Goal: Task Accomplishment & Management: Use online tool/utility

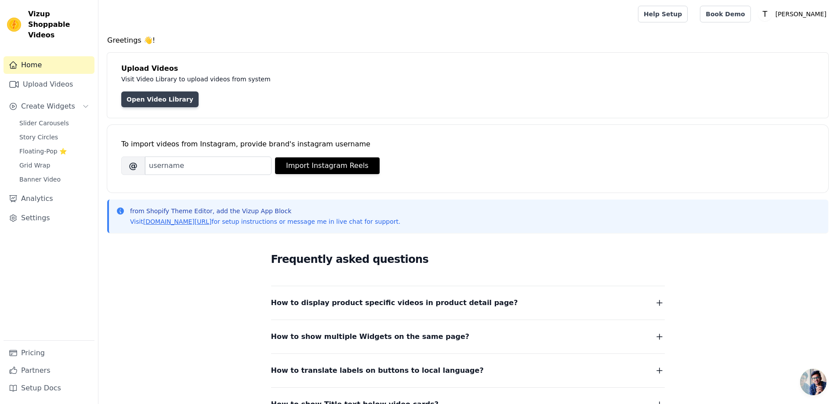
click at [143, 98] on link "Open Video Library" at bounding box center [159, 99] width 77 height 16
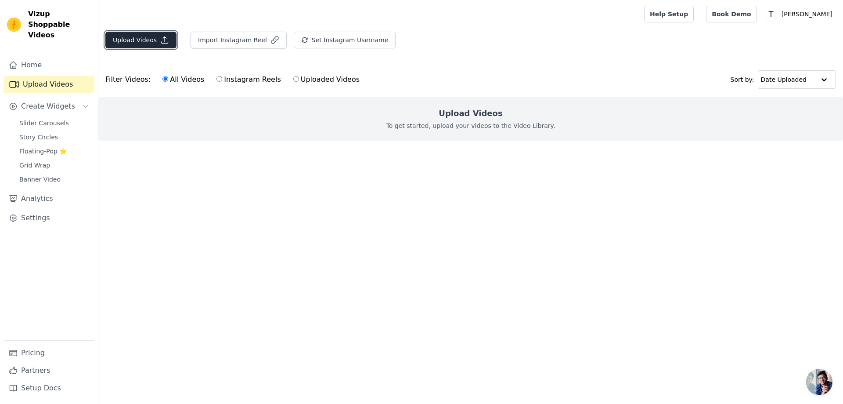
click at [137, 41] on button "Upload Videos" at bounding box center [140, 40] width 71 height 17
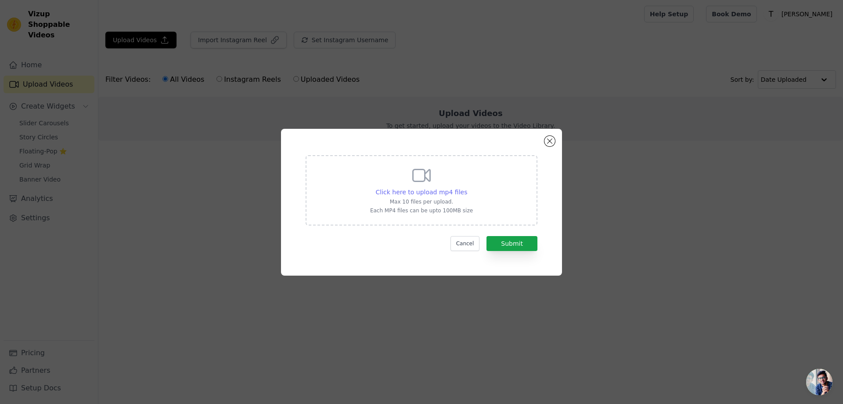
click at [419, 189] on span "Click here to upload mp4 files" at bounding box center [422, 191] width 92 height 7
click at [467, 188] on input "Click here to upload mp4 files Max 10 files per upload. Each MP4 files can be u…" at bounding box center [467, 187] width 0 height 0
type input "C:\fakepath\4f9fca52-9585-45af-95f5-64498230f935.mp4"
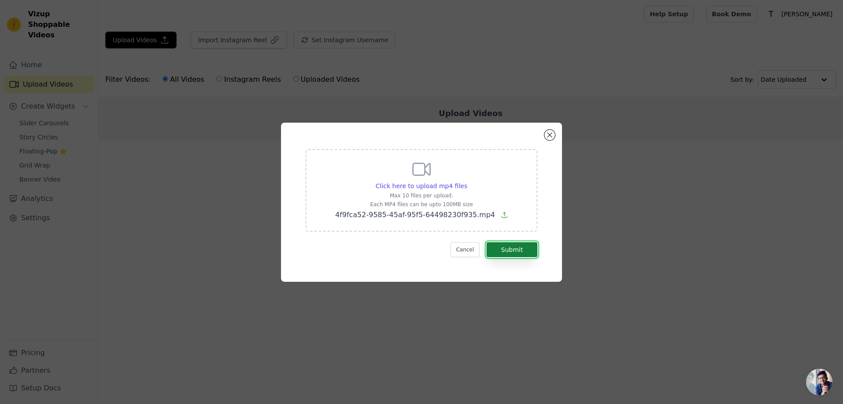
click at [510, 251] on button "Submit" at bounding box center [512, 249] width 51 height 15
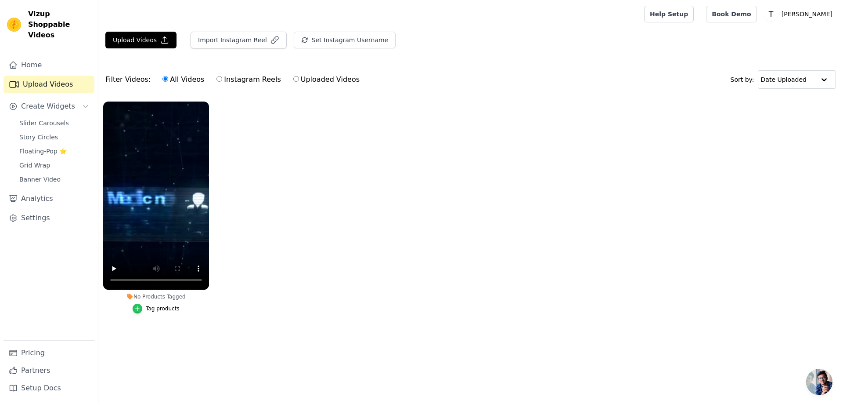
click at [139, 308] on icon "button" at bounding box center [138, 308] width 4 height 4
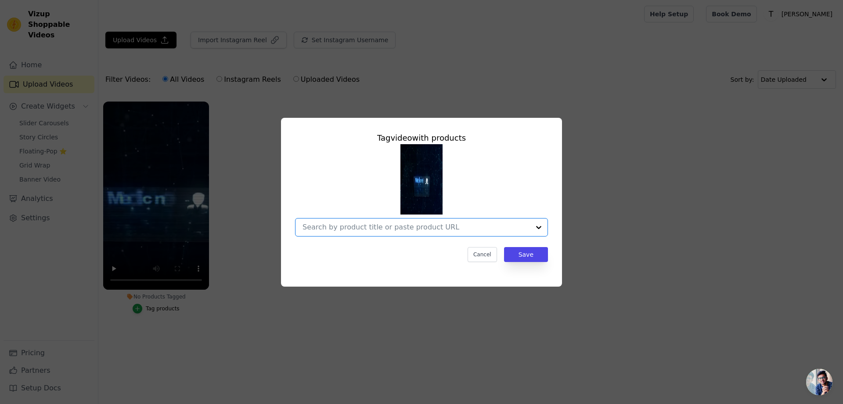
click at [386, 229] on input "No Products Tagged Tag video with products Option undefined, selected. Select i…" at bounding box center [416, 227] width 227 height 8
click at [657, 216] on div "Tag video with products Cancel Save" at bounding box center [421, 202] width 815 height 197
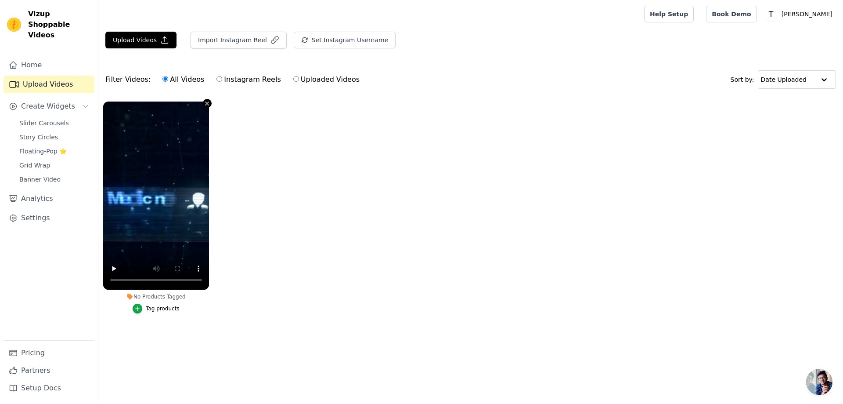
click at [208, 103] on icon "button" at bounding box center [207, 103] width 7 height 7
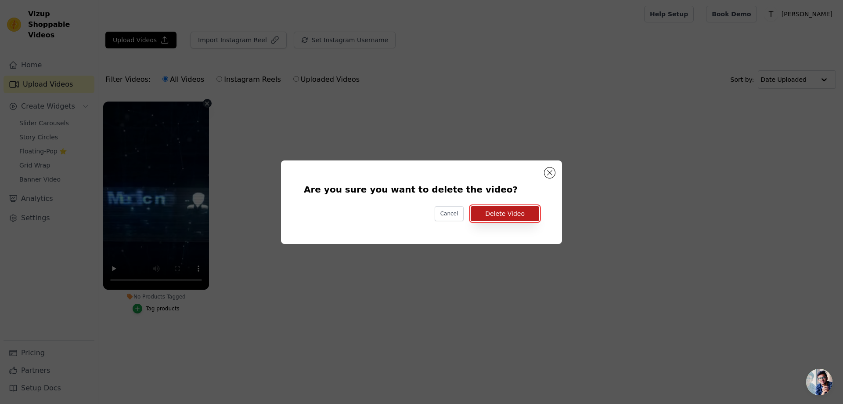
click at [516, 211] on button "Delete Video" at bounding box center [505, 213] width 69 height 15
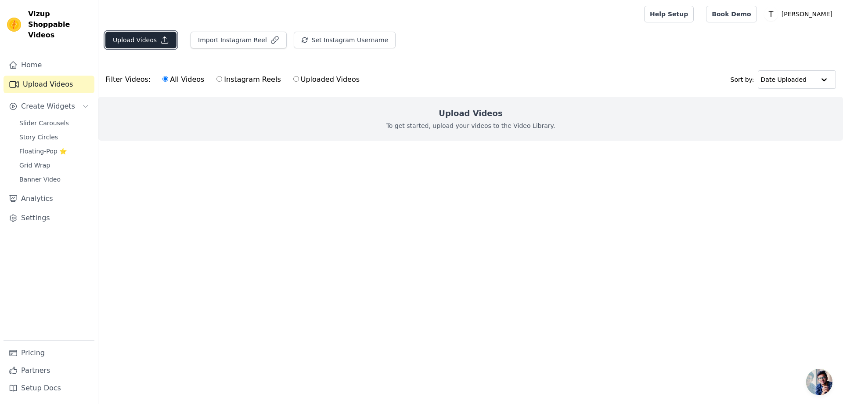
click at [146, 38] on button "Upload Videos" at bounding box center [140, 40] width 71 height 17
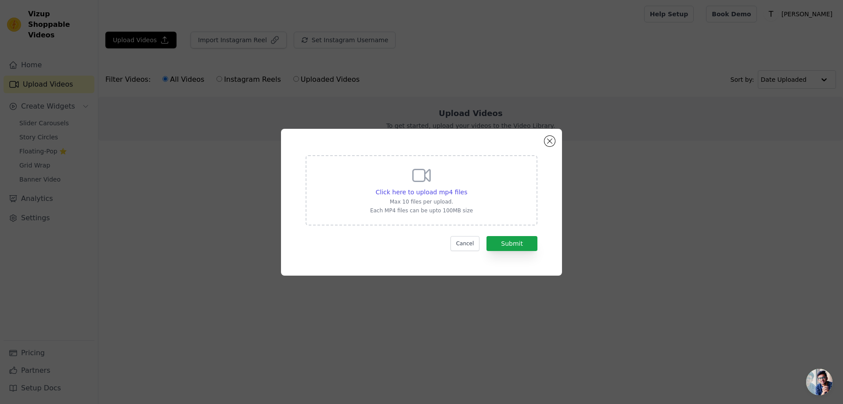
click at [415, 184] on icon at bounding box center [421, 175] width 21 height 21
click at [467, 187] on input "Click here to upload mp4 files Max 10 files per upload. Each MP4 files can be u…" at bounding box center [467, 187] width 0 height 0
type input "C:\fakepath\Adjustment Layer.mp4"
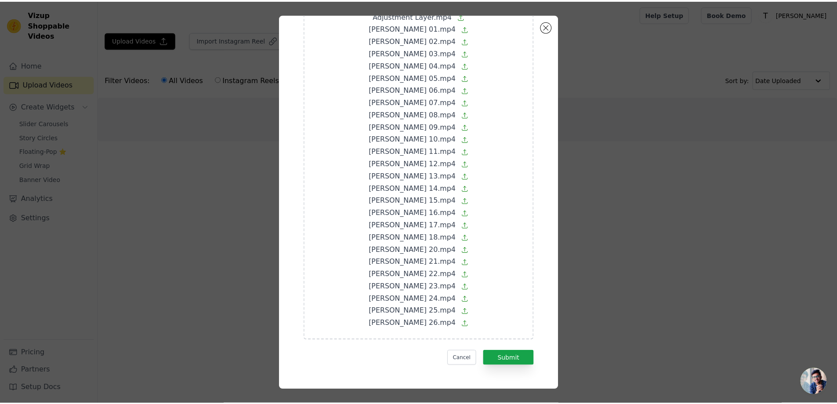
scroll to position [91, 0]
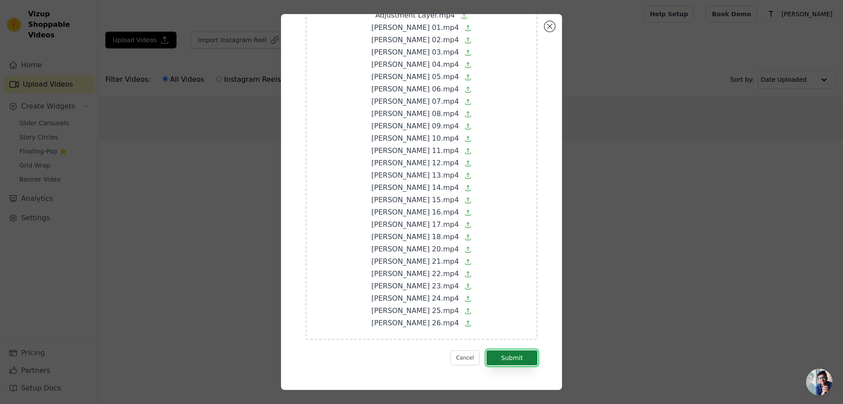
click at [508, 352] on button "Submit" at bounding box center [512, 357] width 51 height 15
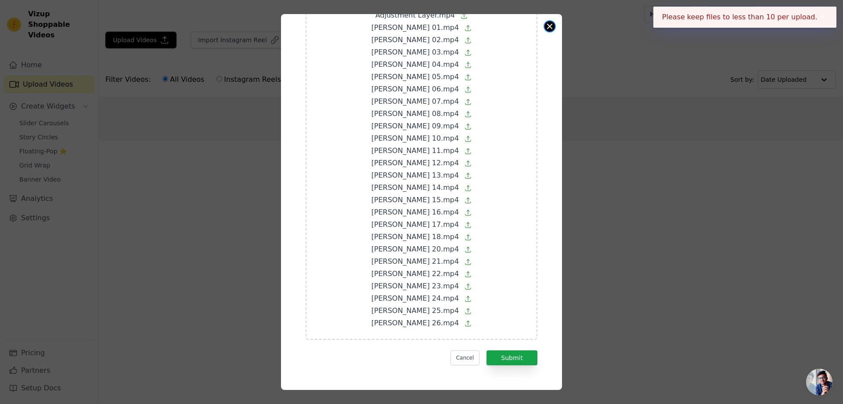
click at [549, 29] on button "Close modal" at bounding box center [550, 26] width 11 height 11
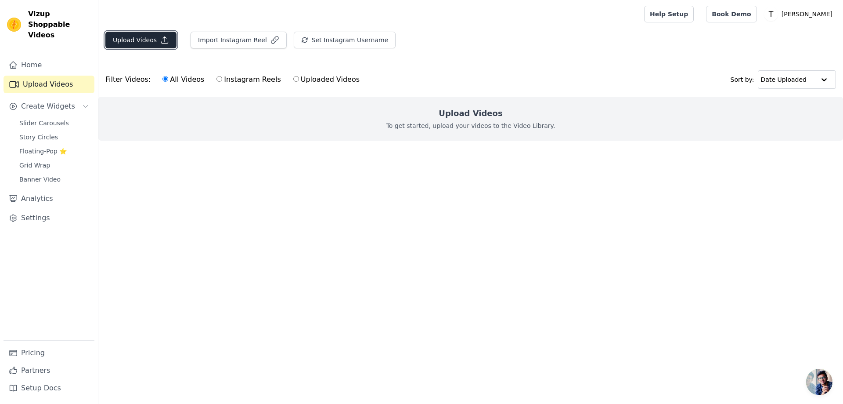
click at [124, 40] on button "Upload Videos" at bounding box center [140, 40] width 71 height 17
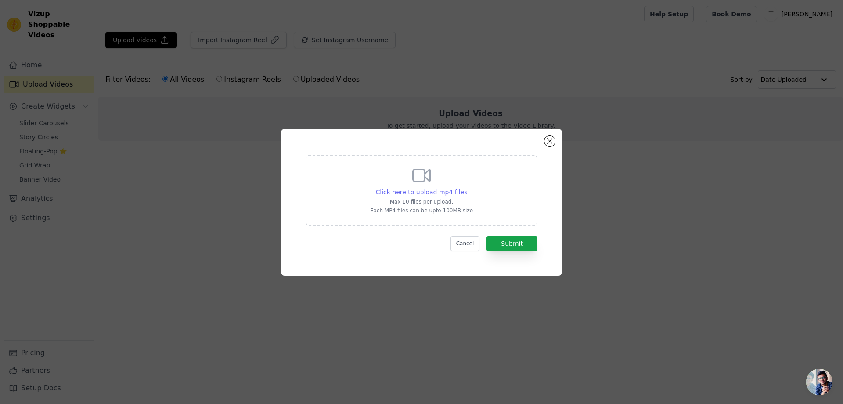
click at [427, 188] on span "Click here to upload mp4 files" at bounding box center [422, 191] width 92 height 7
click at [467, 188] on input "Click here to upload mp4 files Max 10 files per upload. Each MP4 files can be u…" at bounding box center [467, 187] width 0 height 0
type input "C:\fakepath\Adjustment Layer.mp4"
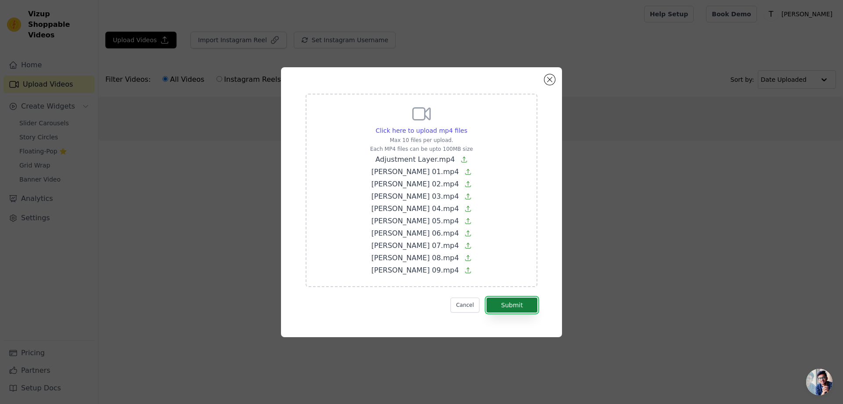
click at [520, 301] on button "Submit" at bounding box center [512, 304] width 51 height 15
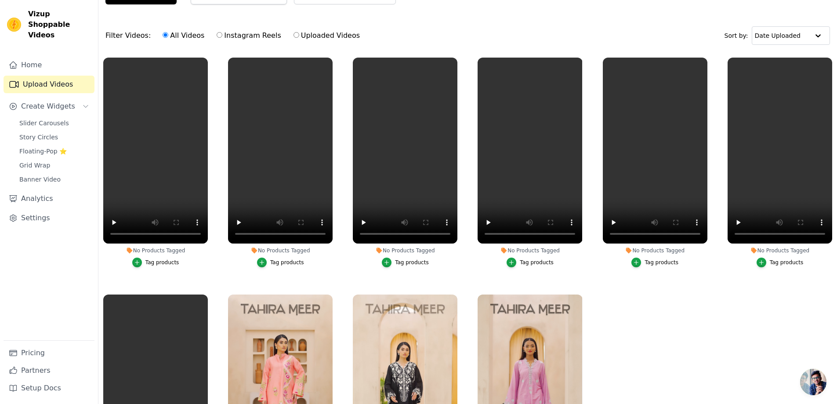
click at [150, 262] on div "Tag products" at bounding box center [162, 262] width 34 height 7
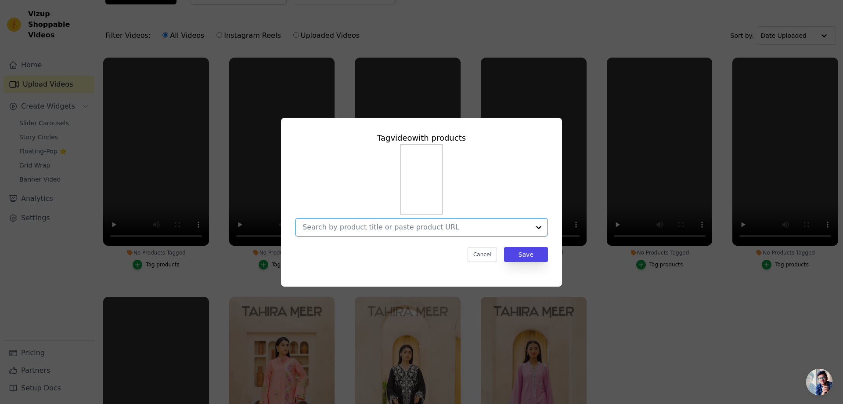
click at [381, 229] on input "No Products Tagged Tag video with products Option undefined, selected. Select i…" at bounding box center [416, 227] width 227 height 8
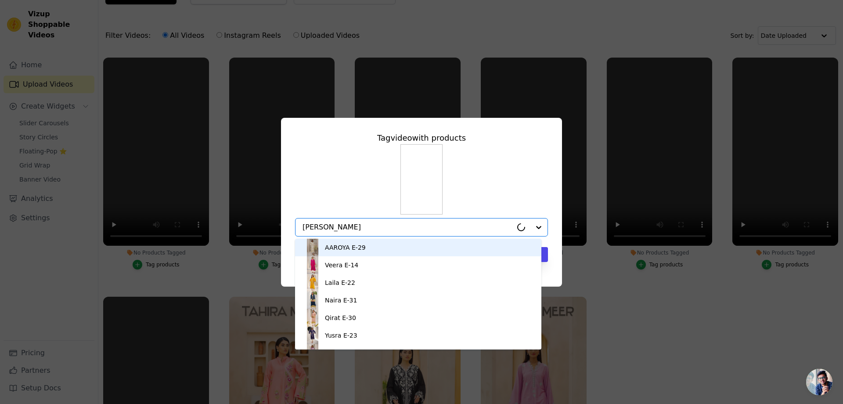
type input "zehn"
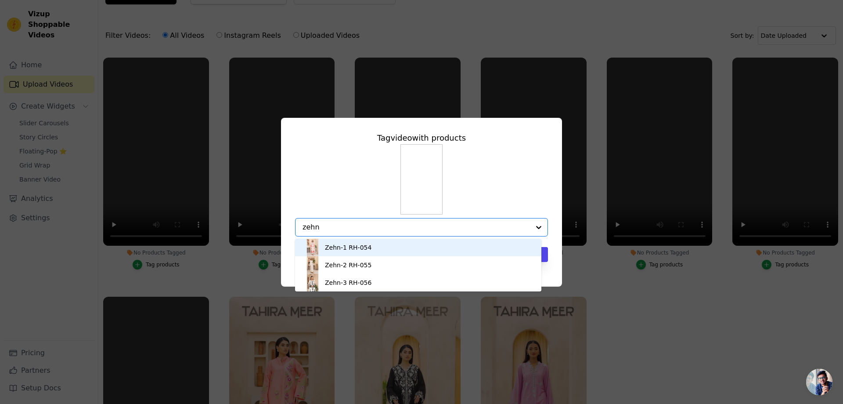
click at [336, 245] on div "Zehn-1 RH-054" at bounding box center [348, 247] width 47 height 9
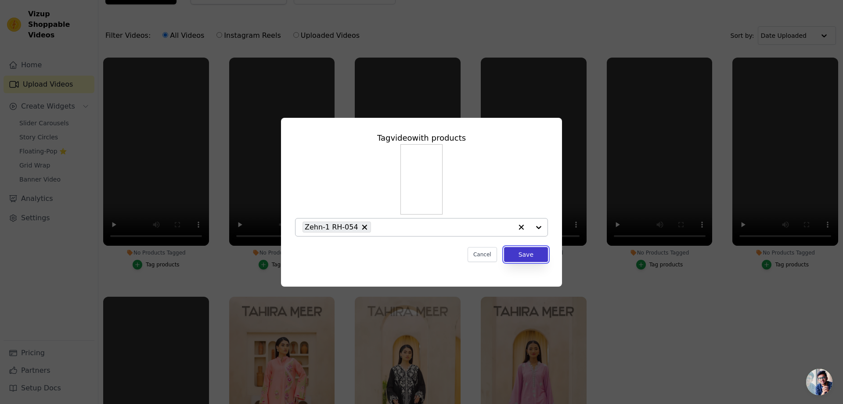
click at [530, 253] on button "Save" at bounding box center [526, 254] width 44 height 15
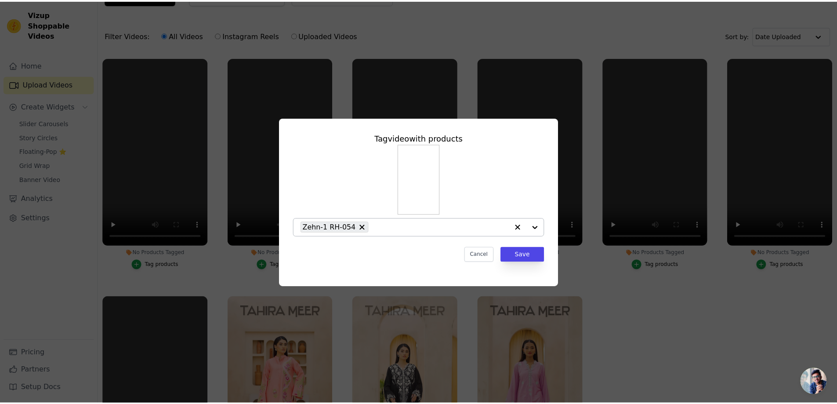
scroll to position [44, 0]
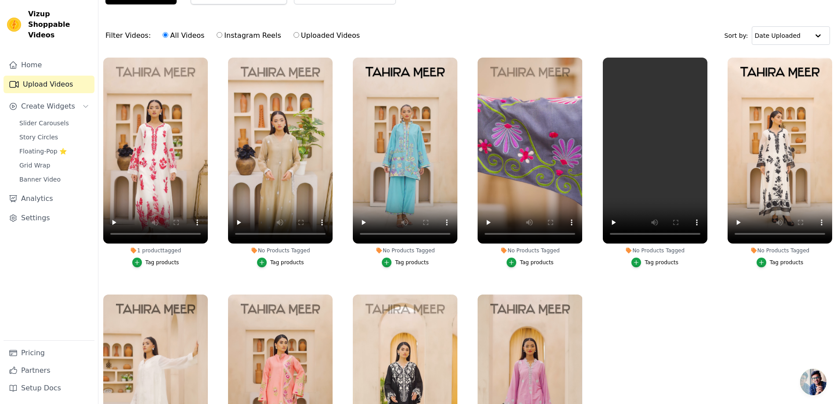
click at [278, 263] on div "Tag products" at bounding box center [287, 262] width 34 height 7
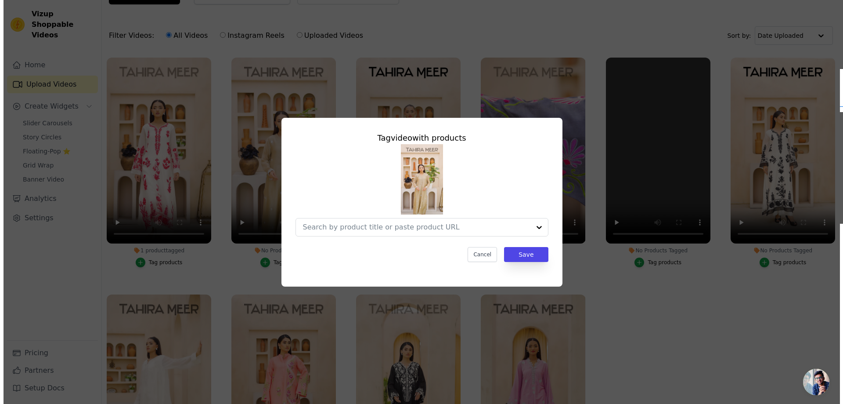
scroll to position [0, 0]
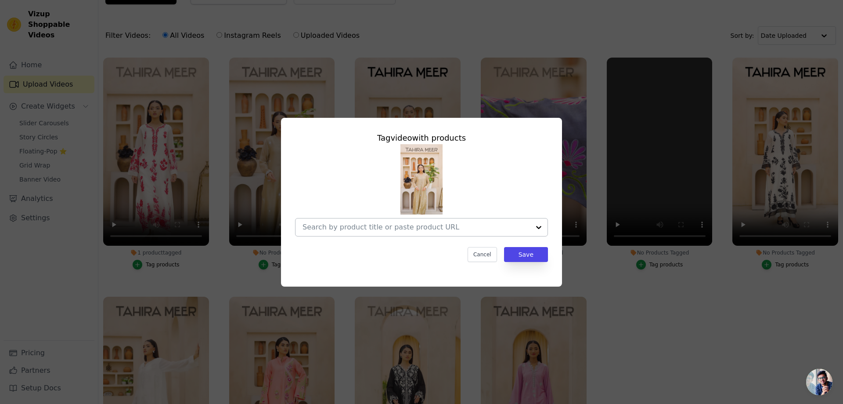
click at [350, 223] on input "No Products Tagged Tag video with products Cancel Save Tag products" at bounding box center [416, 227] width 227 height 8
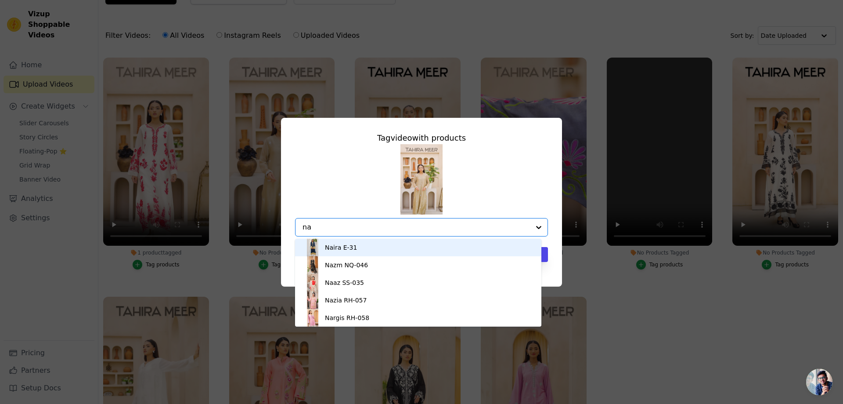
type input "na"
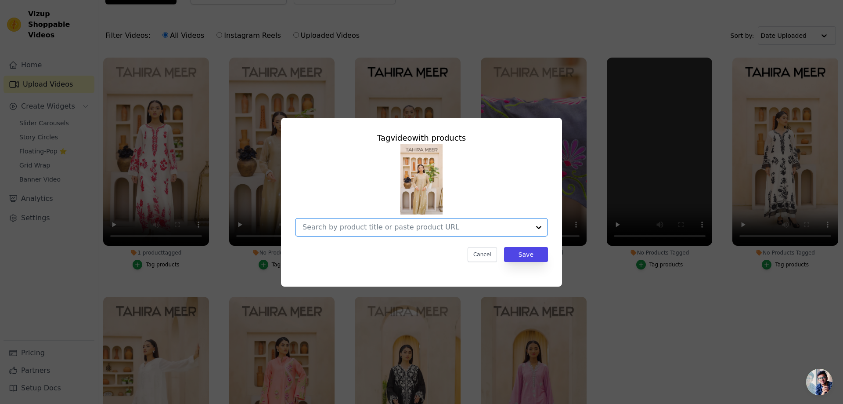
click at [317, 226] on input "No Products Tagged Tag video with products Option undefined, selected. Select i…" at bounding box center [416, 227] width 227 height 8
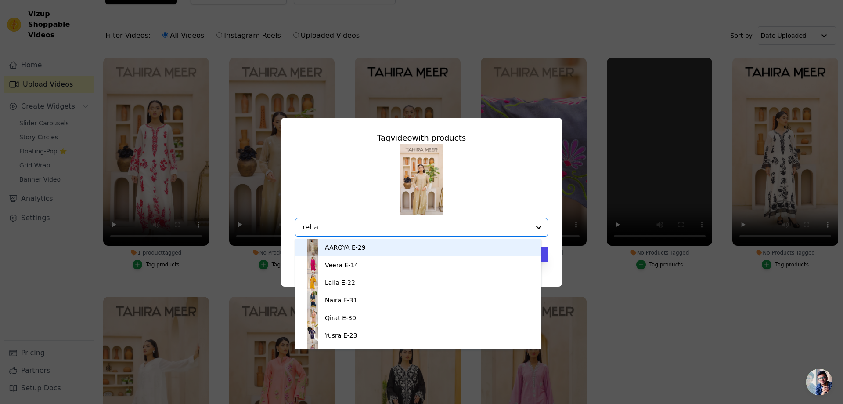
type input "reha"
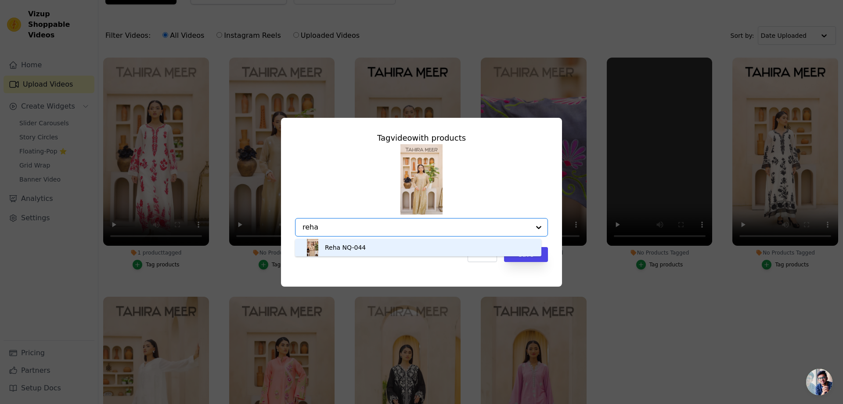
click at [342, 250] on div "Reha NQ-044" at bounding box center [345, 247] width 41 height 9
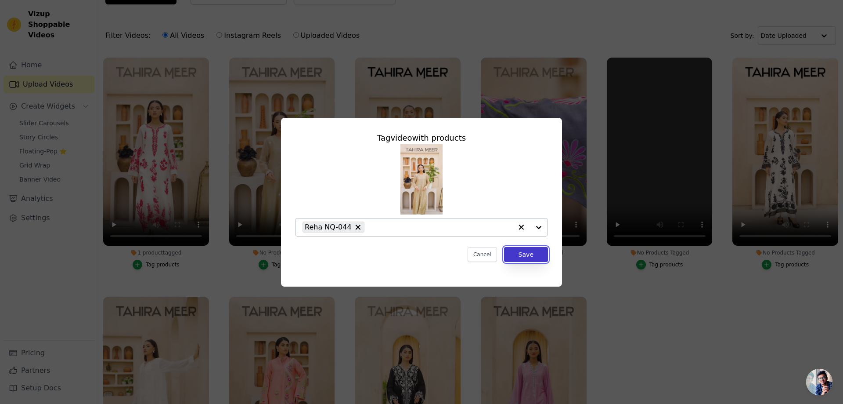
click at [529, 256] on button "Save" at bounding box center [526, 254] width 44 height 15
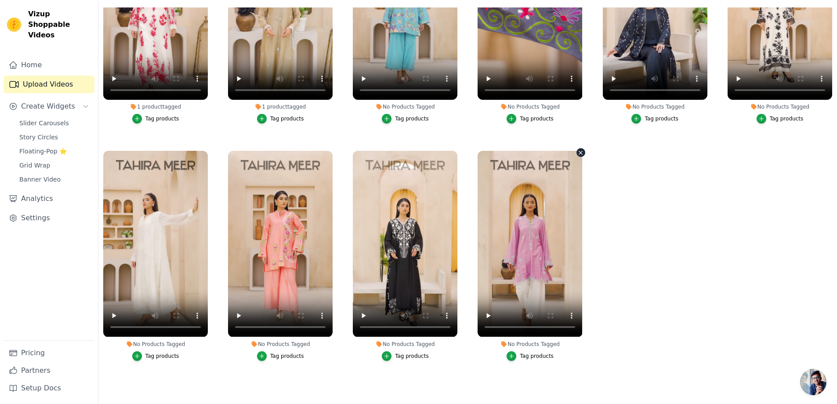
scroll to position [90, 0]
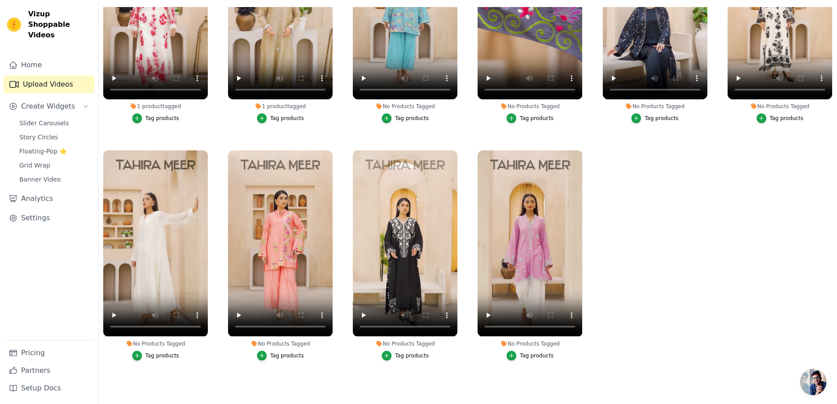
click at [524, 354] on div "Tag products" at bounding box center [537, 355] width 34 height 7
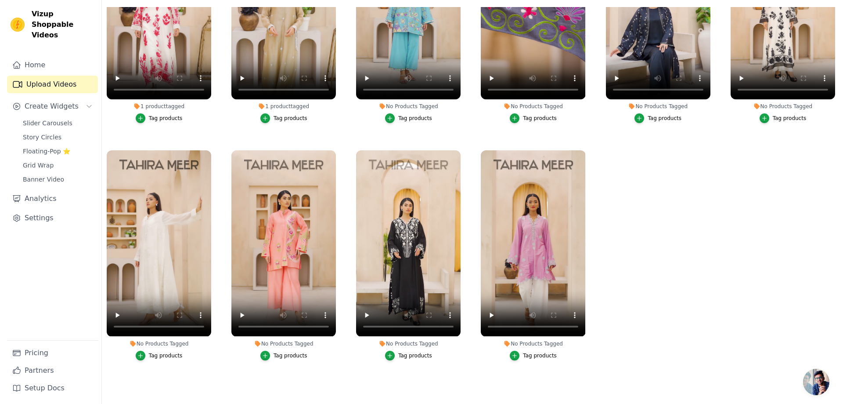
scroll to position [0, 0]
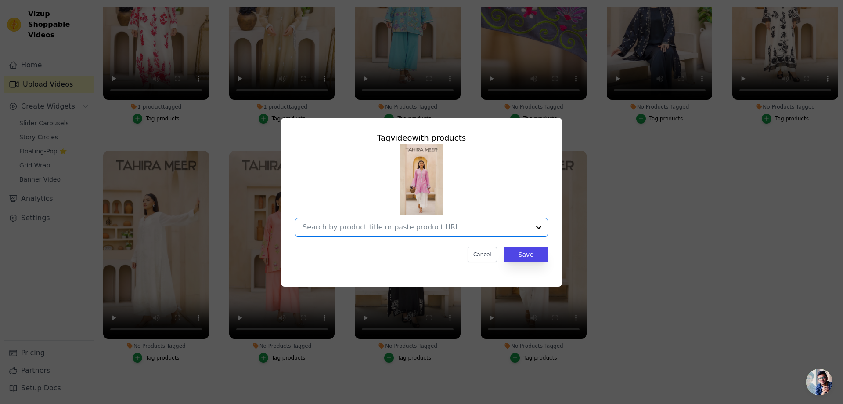
click at [403, 227] on input "No Products Tagged Tag video with products Option undefined, selected. Select i…" at bounding box center [416, 227] width 227 height 8
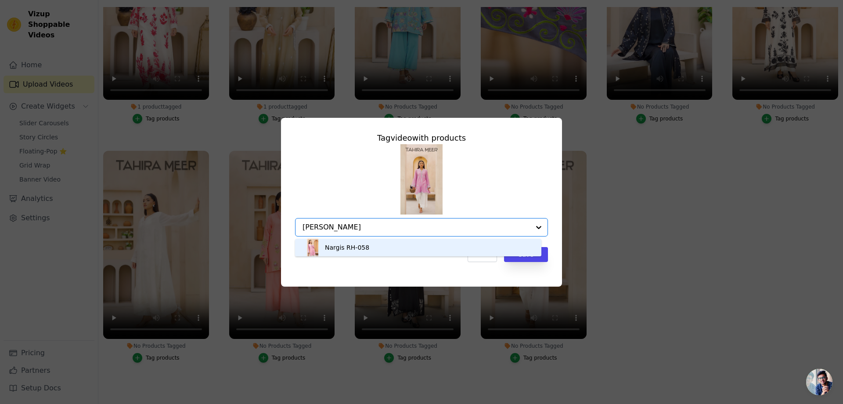
type input "nargis"
click at [366, 246] on div "Nargis RH-058" at bounding box center [418, 247] width 229 height 18
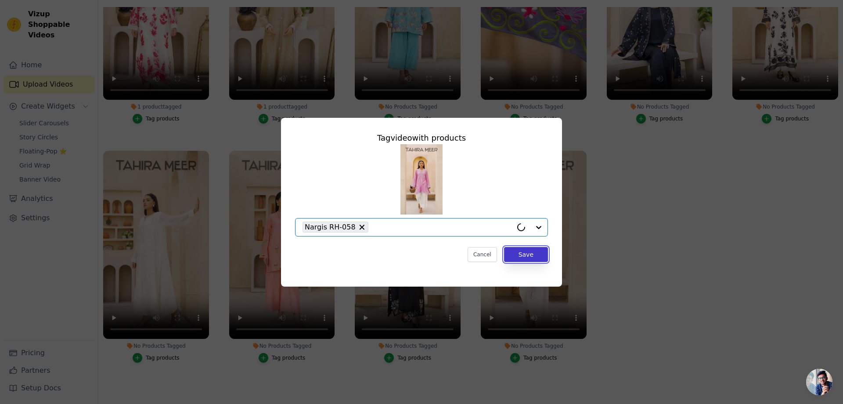
click at [540, 259] on button "Save" at bounding box center [526, 254] width 44 height 15
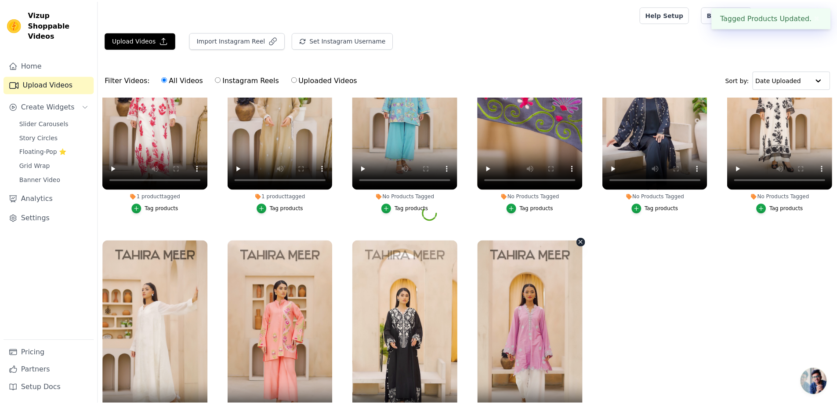
scroll to position [90, 0]
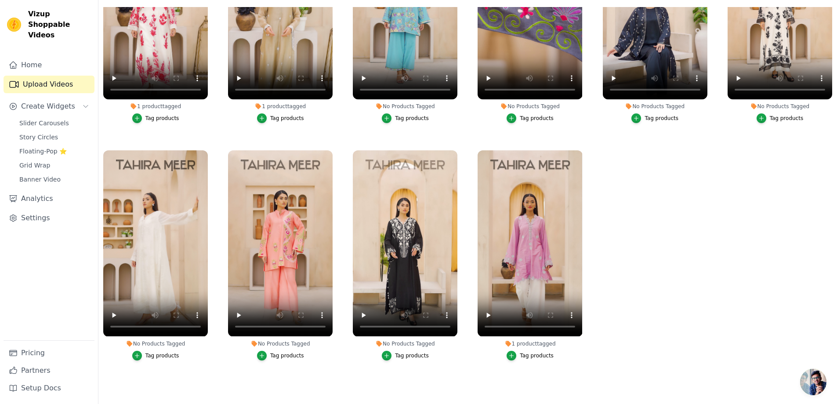
click at [148, 352] on div "Tag products" at bounding box center [162, 355] width 34 height 7
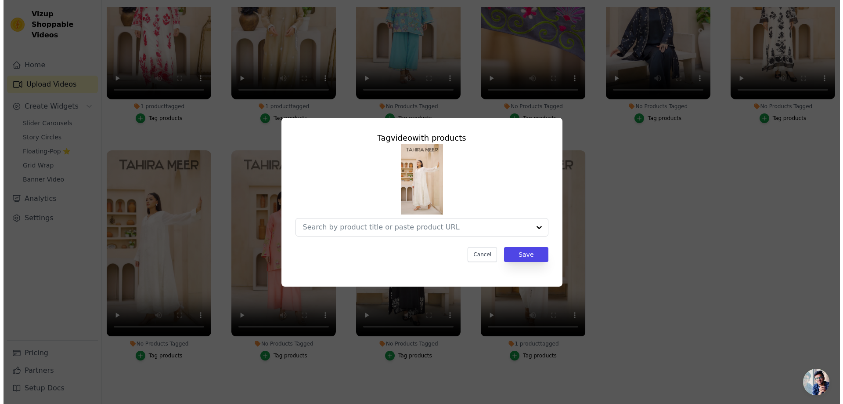
scroll to position [0, 0]
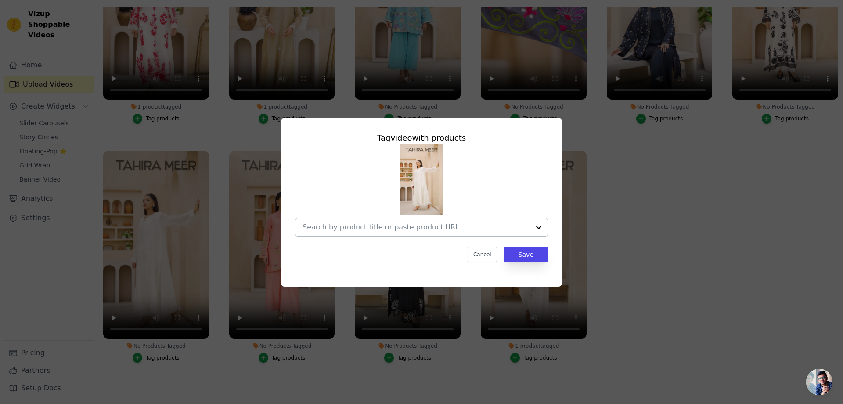
click at [369, 228] on input "No Products Tagged Tag video with products Cancel Save Tag products" at bounding box center [416, 227] width 227 height 8
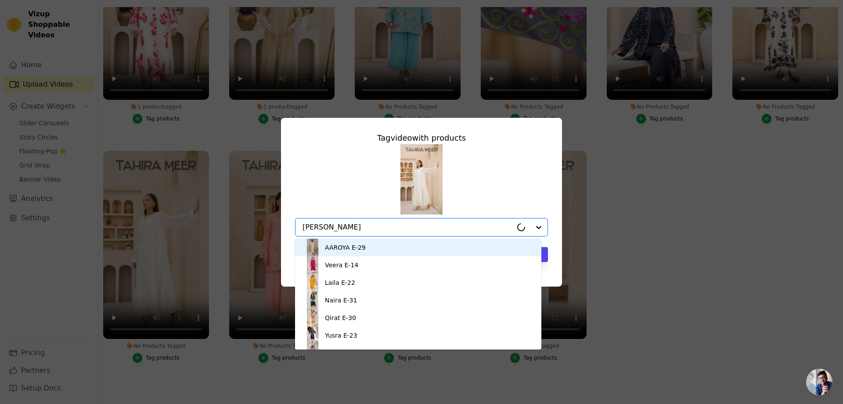
type input "zehn"
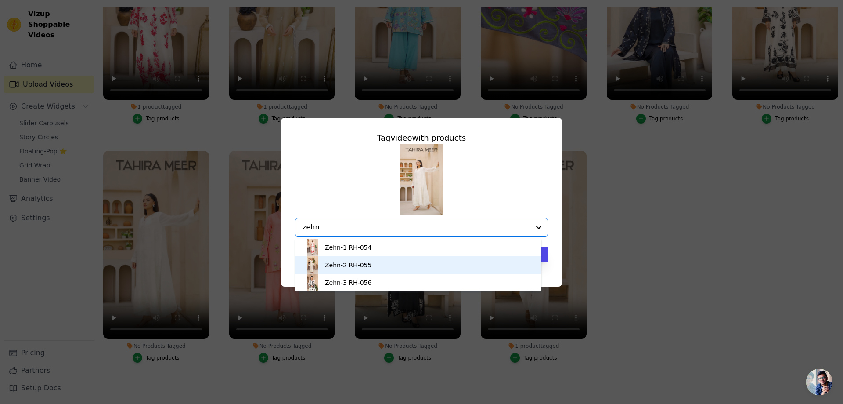
click at [342, 268] on div "Zehn-2 RH-055" at bounding box center [348, 264] width 47 height 9
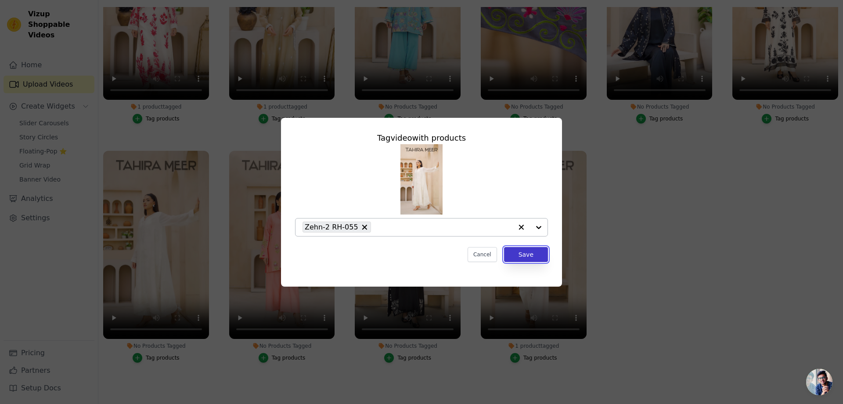
click at [534, 257] on button "Save" at bounding box center [526, 254] width 44 height 15
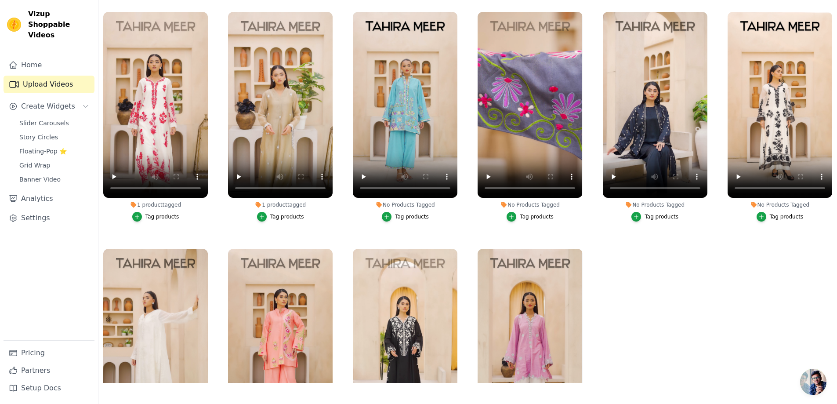
click at [398, 216] on div "Tag products" at bounding box center [412, 216] width 34 height 7
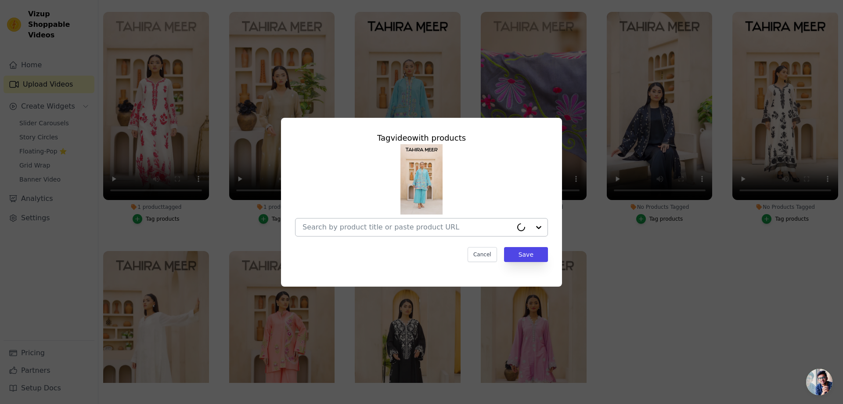
click at [377, 229] on input "No Products Tagged Tag video with products Cancel Save Tag products" at bounding box center [408, 227] width 210 height 8
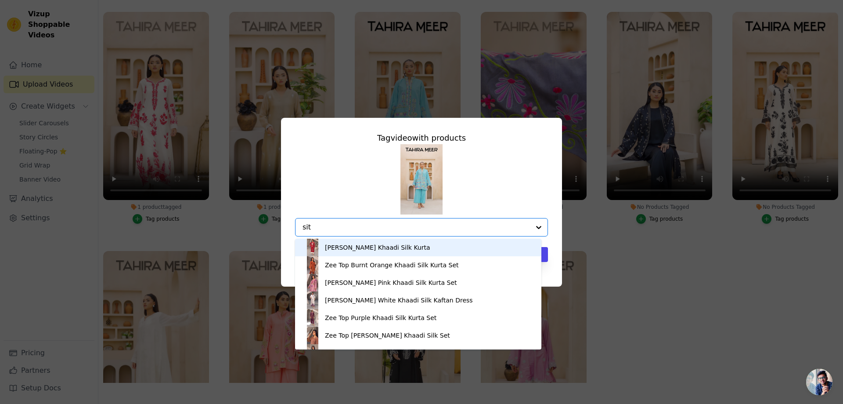
type input "sita"
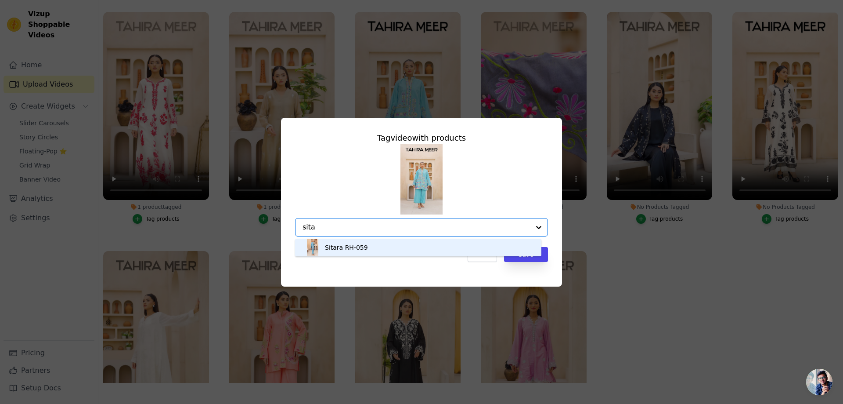
click at [368, 244] on div "Sitara RH-059" at bounding box center [418, 247] width 229 height 18
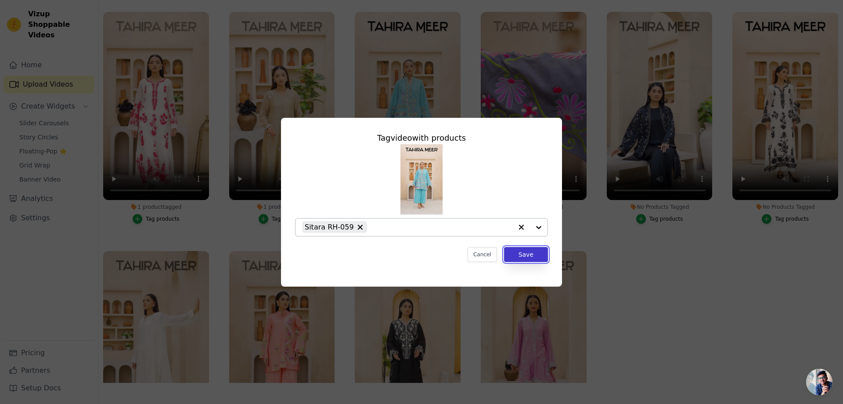
click at [525, 254] on button "Save" at bounding box center [526, 254] width 44 height 15
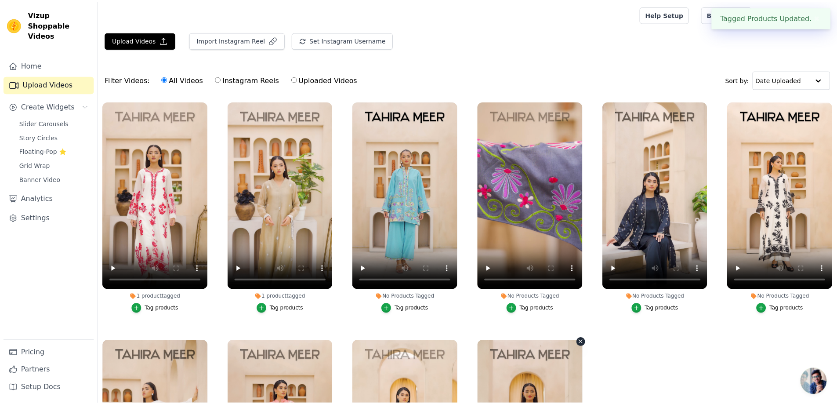
scroll to position [90, 0]
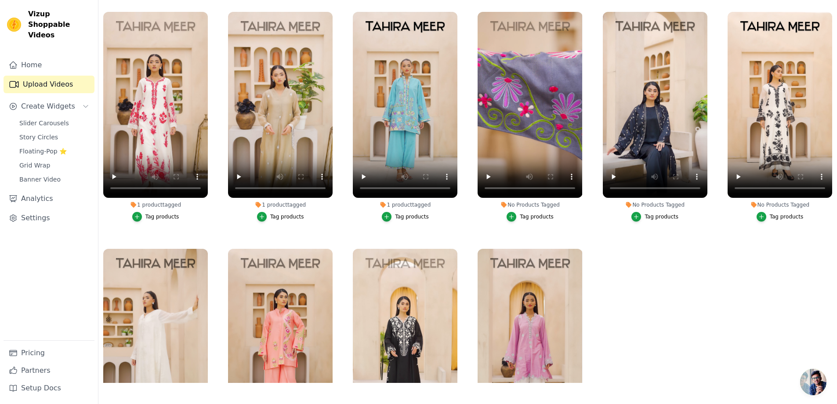
click at [527, 215] on div "Tag products" at bounding box center [537, 216] width 34 height 7
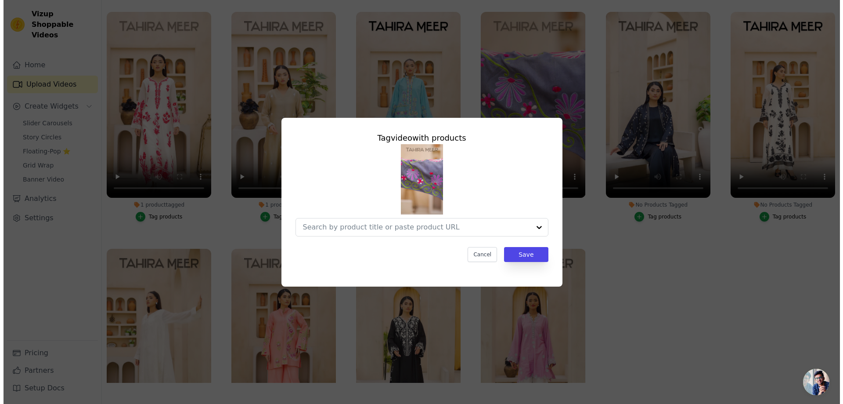
scroll to position [0, 0]
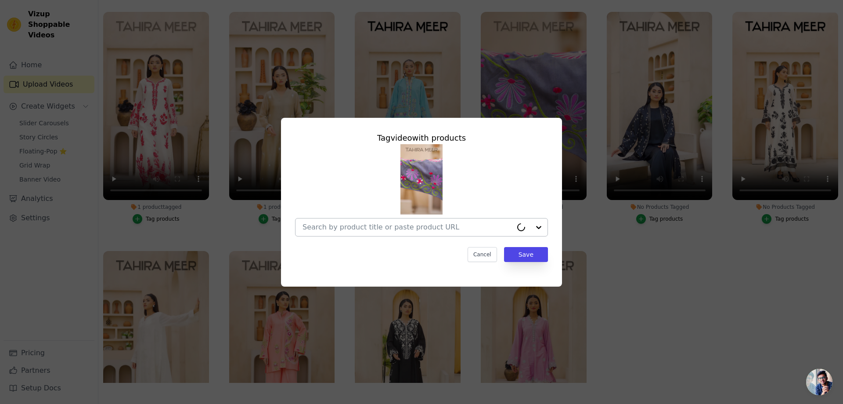
click at [352, 223] on input "No Products Tagged Tag video with products Cancel Save Tag products" at bounding box center [408, 227] width 210 height 8
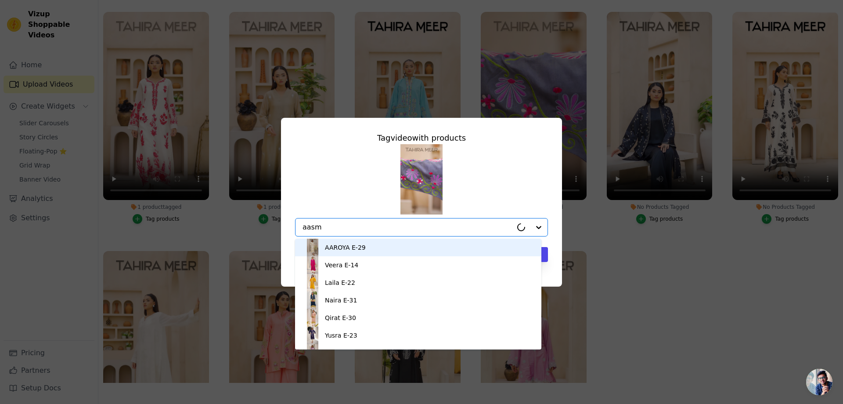
type input "aasma"
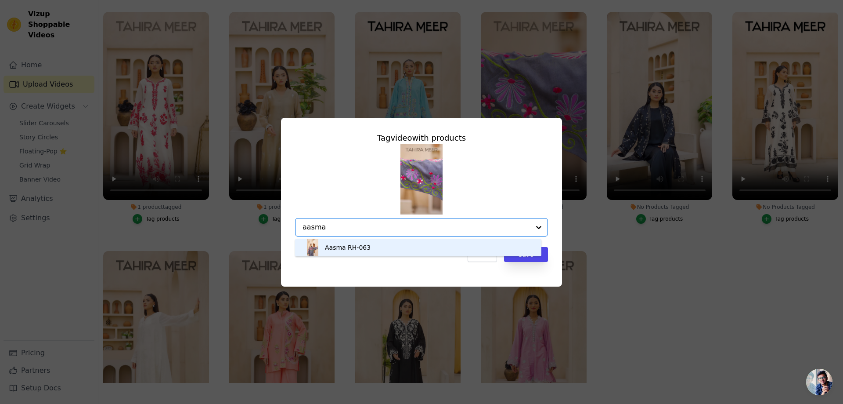
click at [398, 246] on div "Aasma RH-063" at bounding box center [418, 247] width 229 height 18
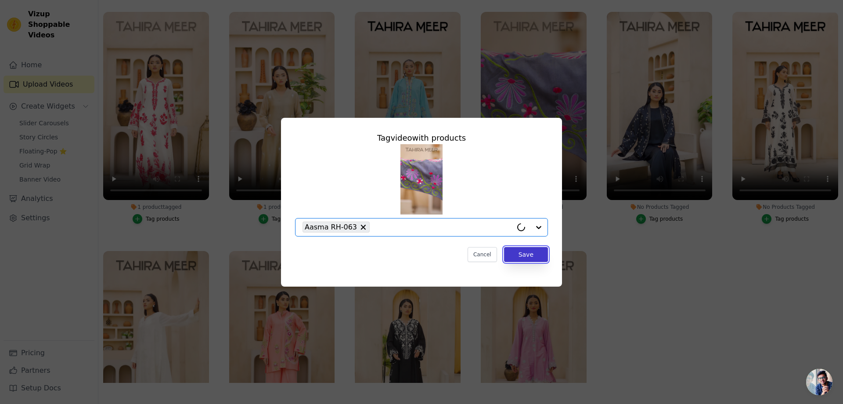
click at [528, 253] on button "Save" at bounding box center [526, 254] width 44 height 15
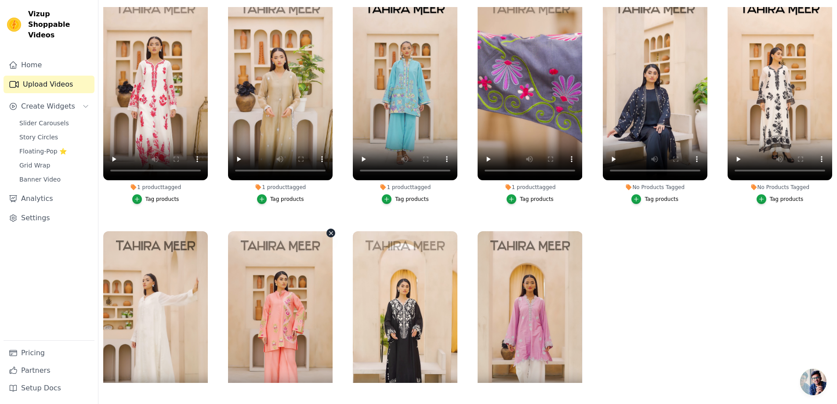
scroll to position [12, 0]
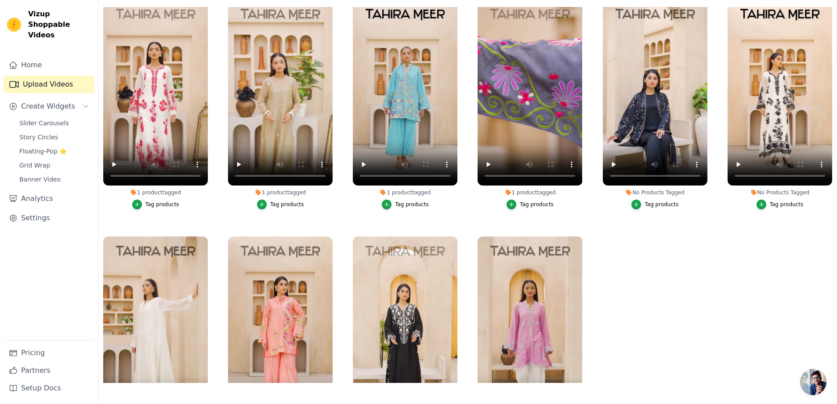
click at [786, 206] on div "Tag products" at bounding box center [786, 204] width 34 height 7
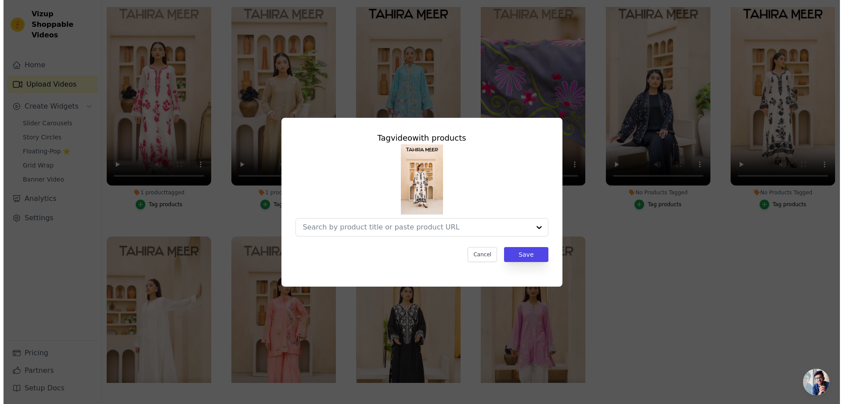
scroll to position [0, 0]
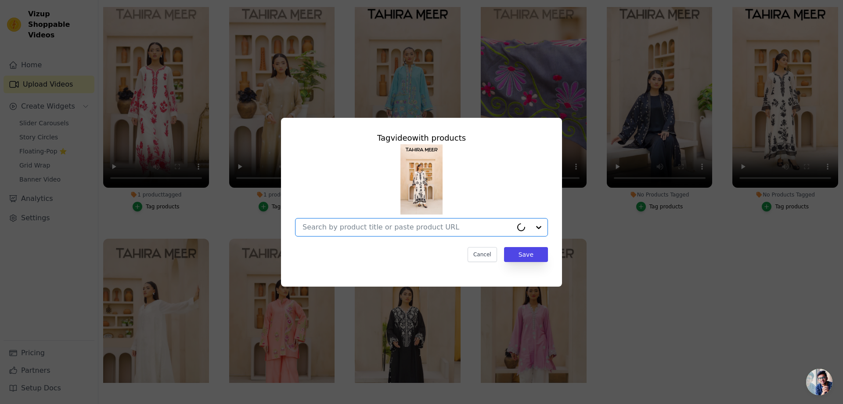
click at [337, 224] on input "No Products Tagged Tag video with products Option undefined, selected. Select i…" at bounding box center [408, 227] width 210 height 8
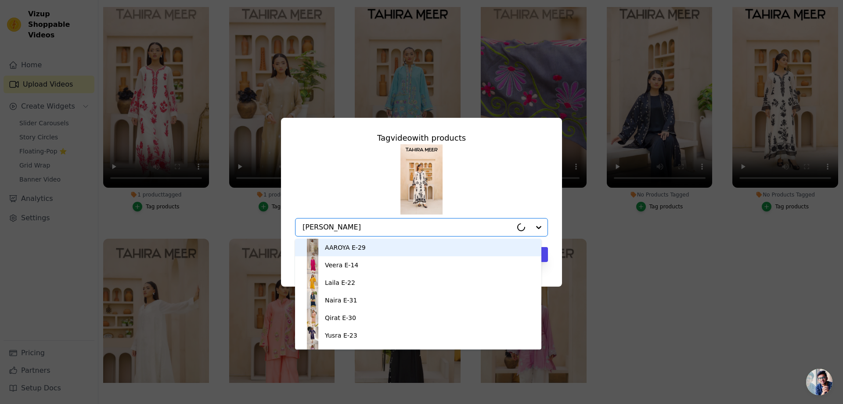
type input "zehn"
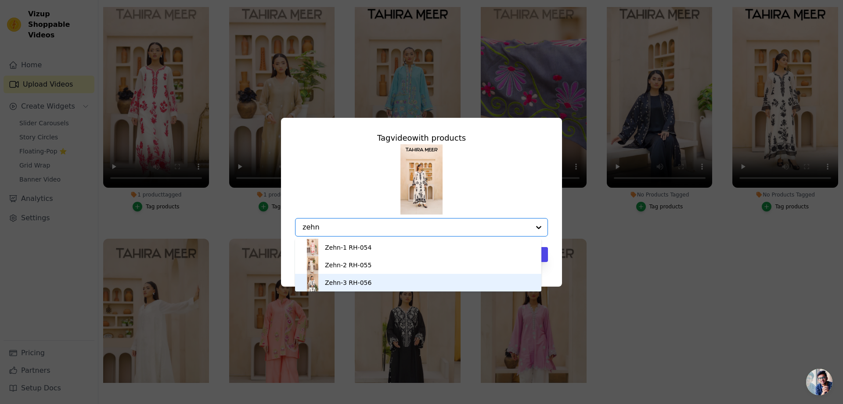
click at [348, 285] on div "Zehn-3 RH-056" at bounding box center [348, 282] width 47 height 9
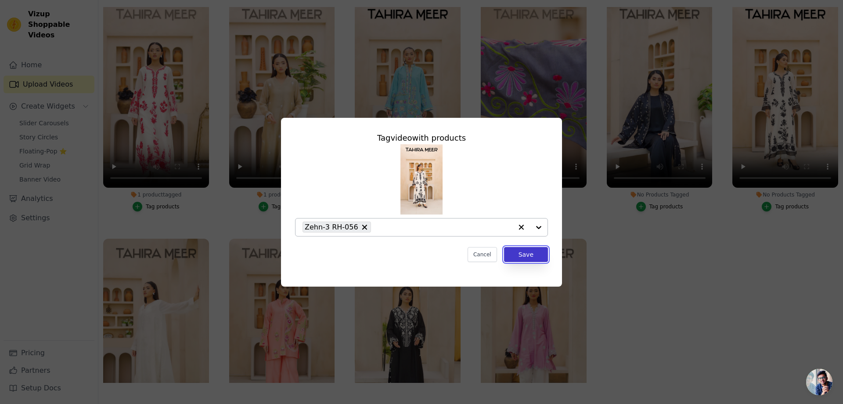
click at [538, 255] on button "Save" at bounding box center [526, 254] width 44 height 15
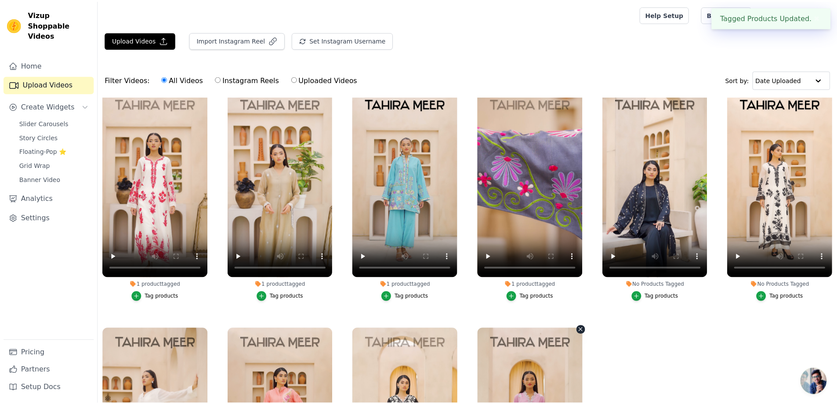
scroll to position [90, 0]
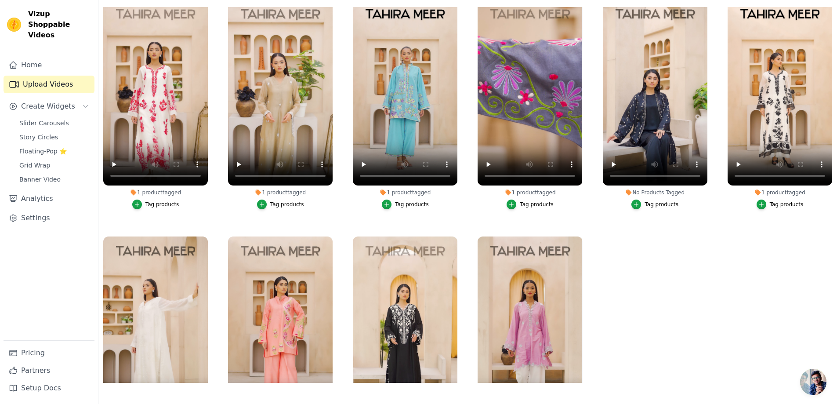
click at [650, 205] on div "Tag products" at bounding box center [661, 204] width 34 height 7
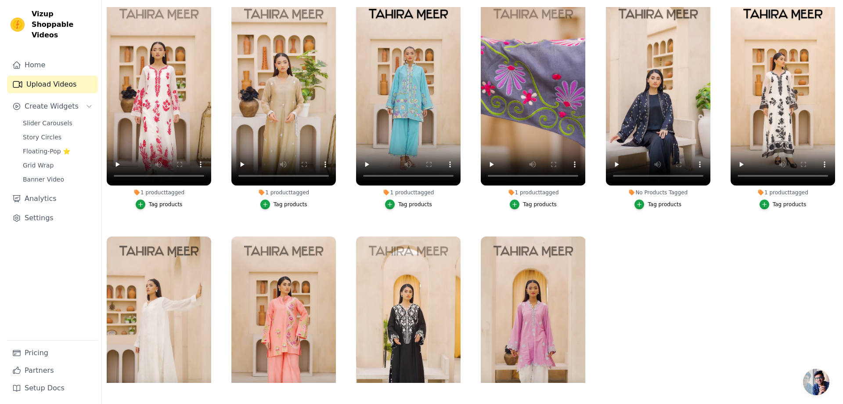
scroll to position [0, 0]
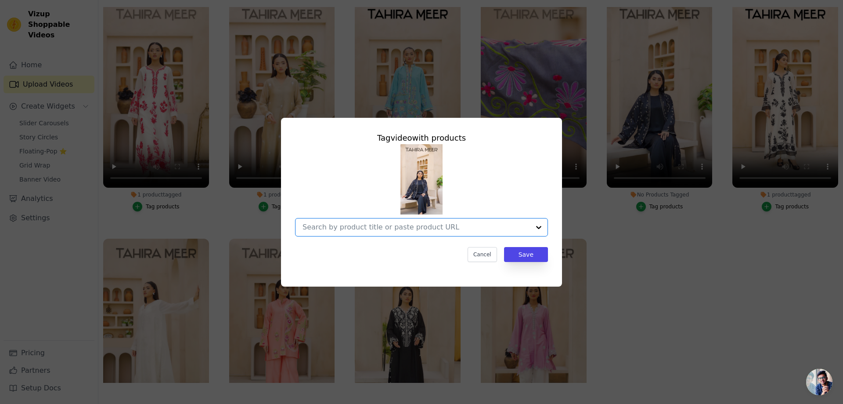
click at [384, 225] on input "No Products Tagged Tag video with products Option undefined, selected. Select i…" at bounding box center [416, 227] width 227 height 8
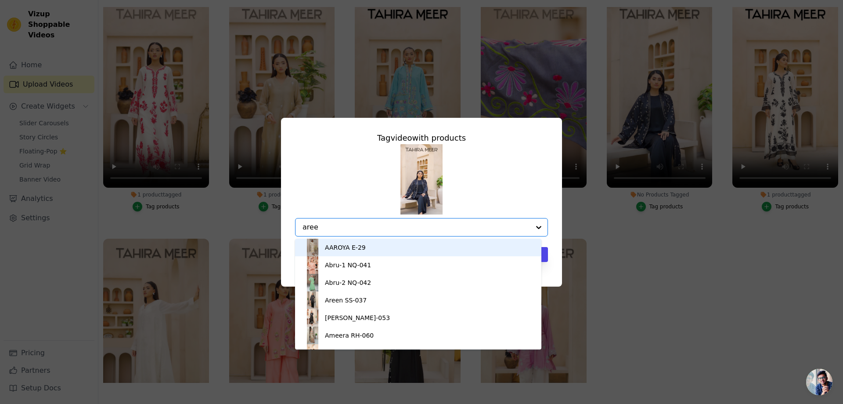
type input "areen"
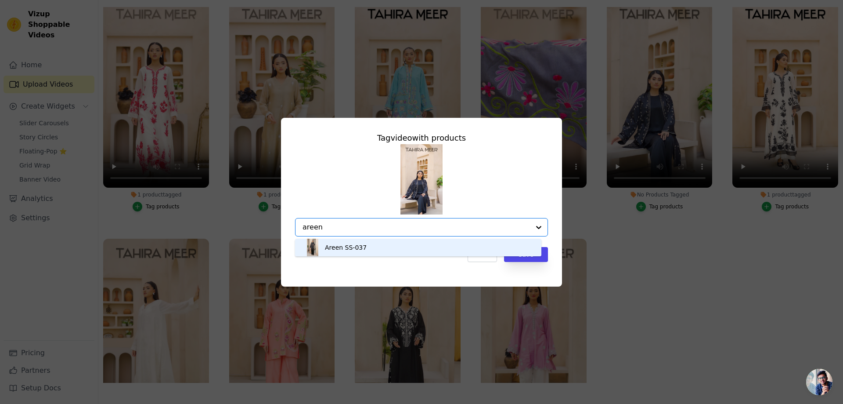
click at [381, 249] on div "Areen SS-037" at bounding box center [418, 247] width 229 height 18
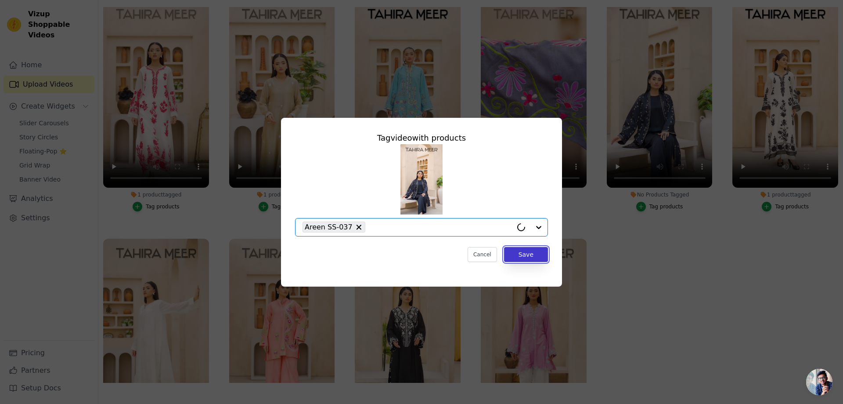
click at [527, 256] on button "Save" at bounding box center [526, 254] width 44 height 15
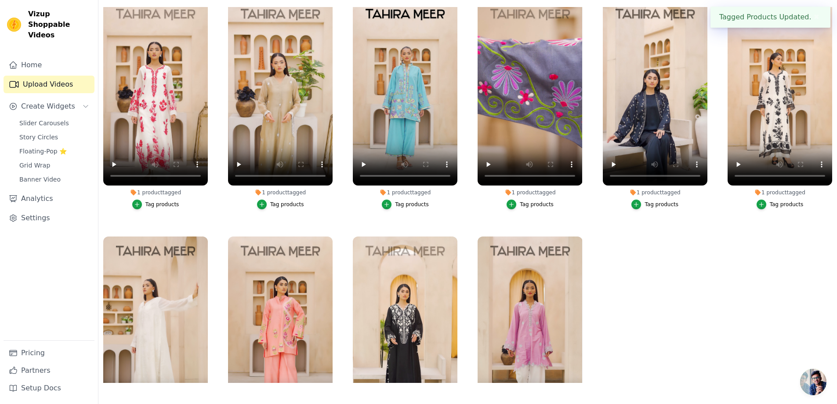
scroll to position [100, 0]
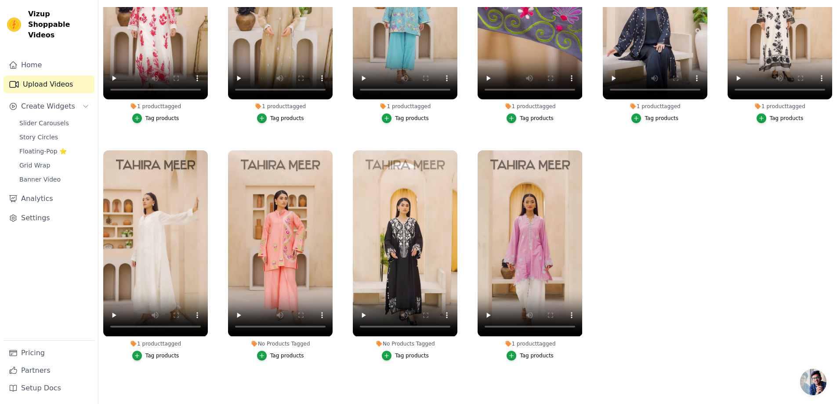
click at [397, 353] on div "Tag products" at bounding box center [412, 355] width 34 height 7
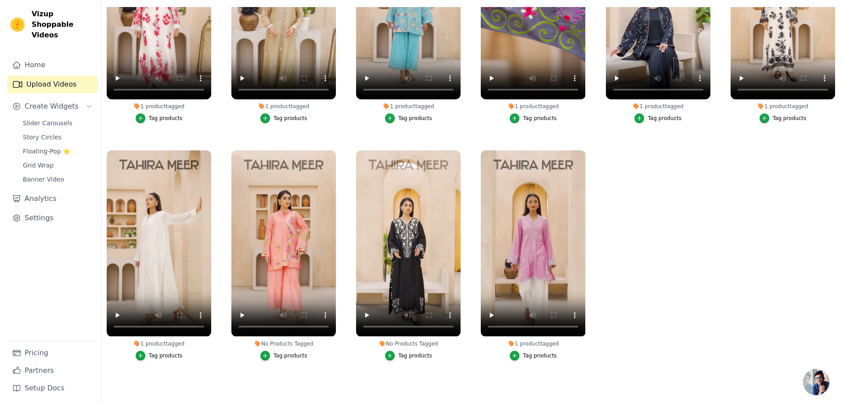
scroll to position [0, 0]
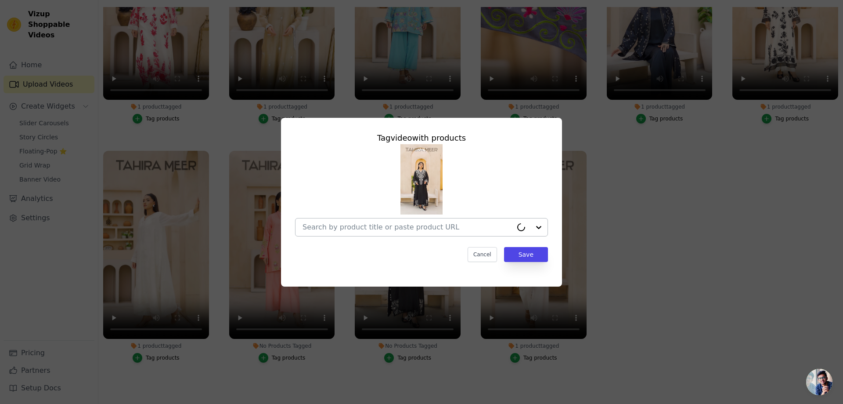
click at [345, 231] on div at bounding box center [408, 227] width 210 height 18
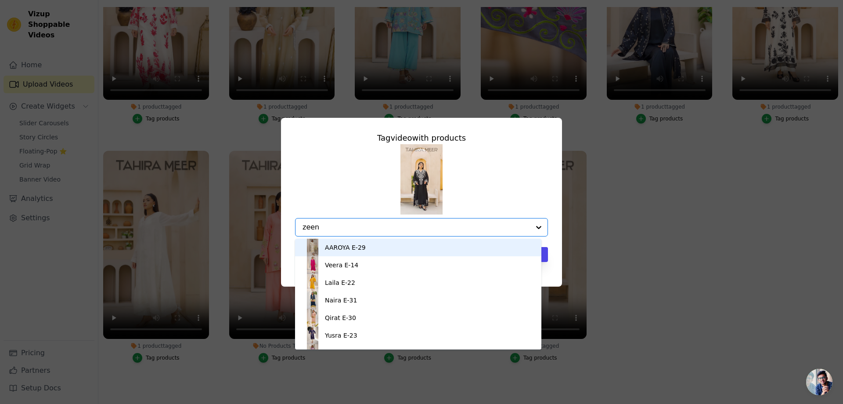
type input "zeena"
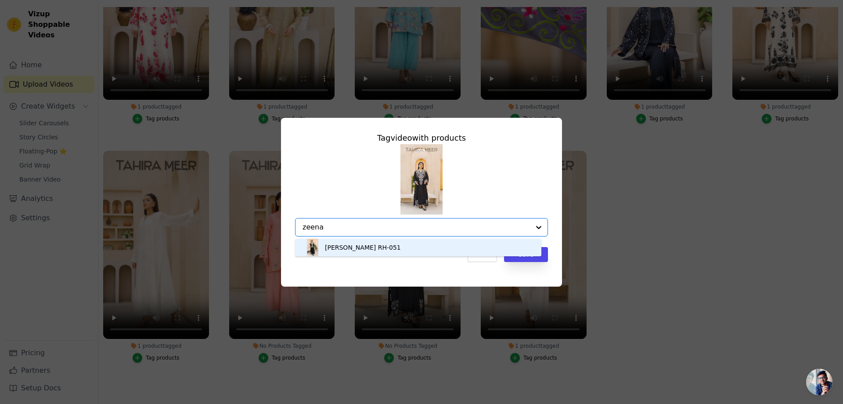
click at [335, 245] on div "[PERSON_NAME] RH-051" at bounding box center [363, 247] width 76 height 9
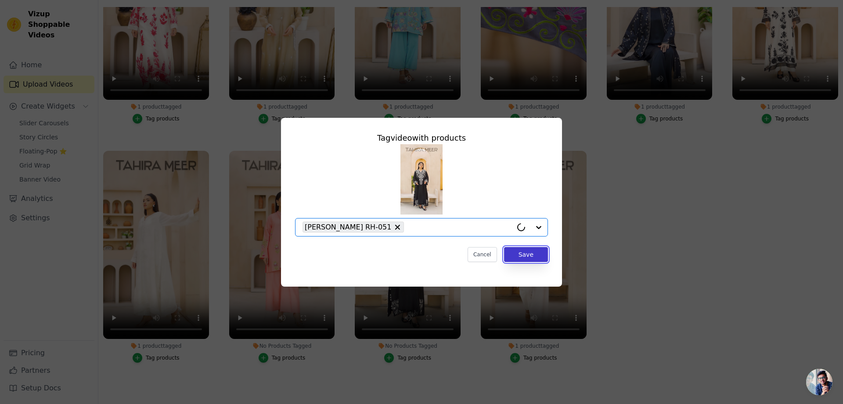
click at [543, 258] on button "Save" at bounding box center [526, 254] width 44 height 15
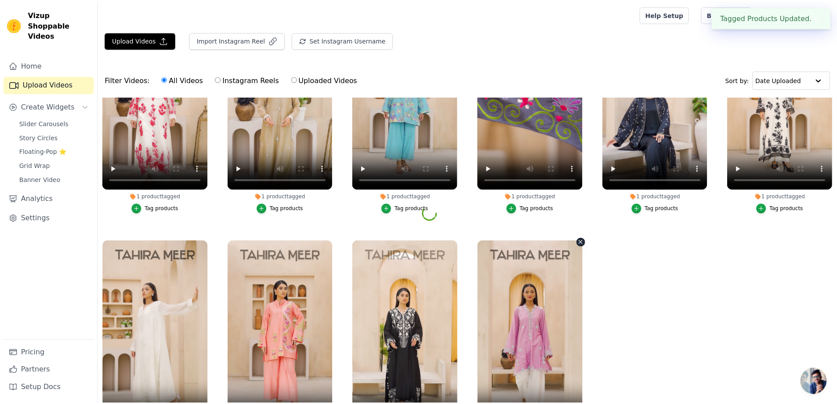
scroll to position [90, 0]
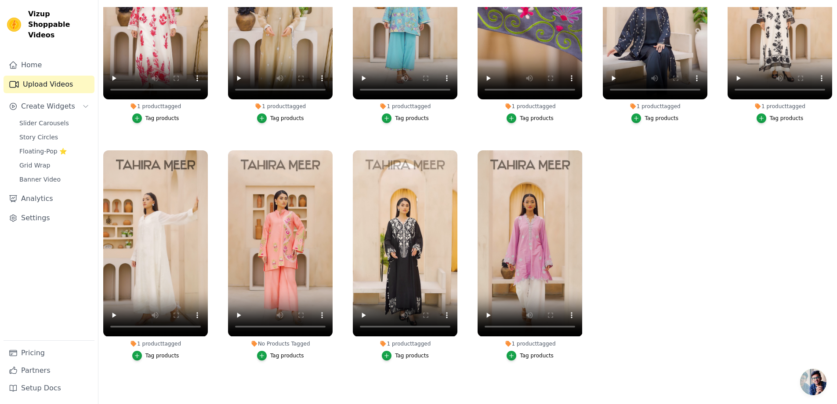
click at [283, 352] on div "Tag products" at bounding box center [287, 355] width 34 height 7
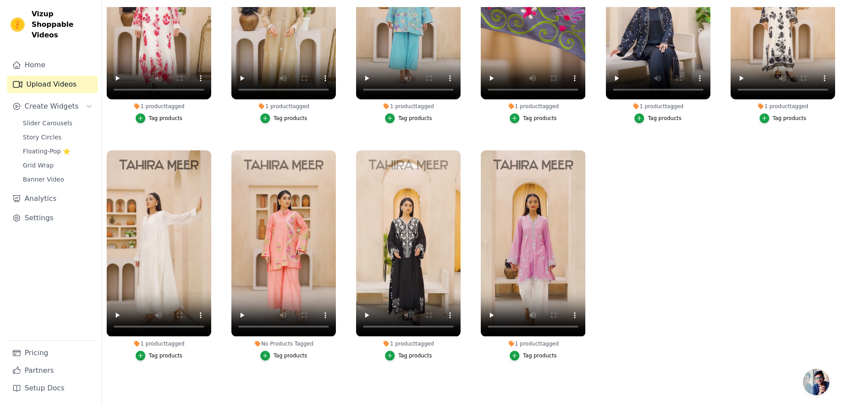
scroll to position [0, 0]
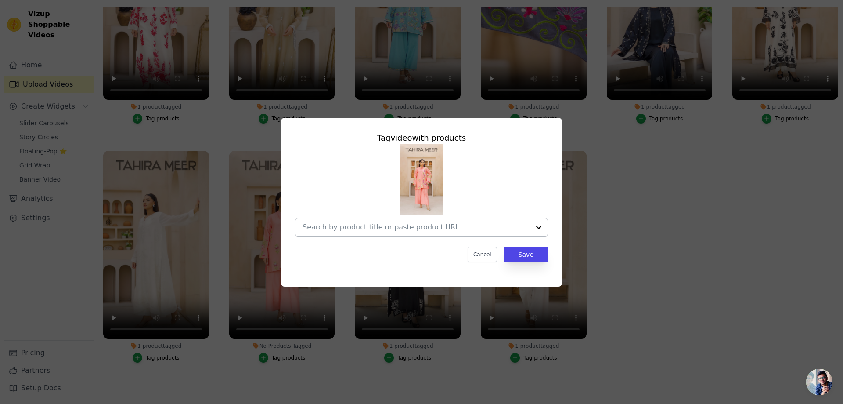
click at [386, 221] on div at bounding box center [416, 227] width 227 height 18
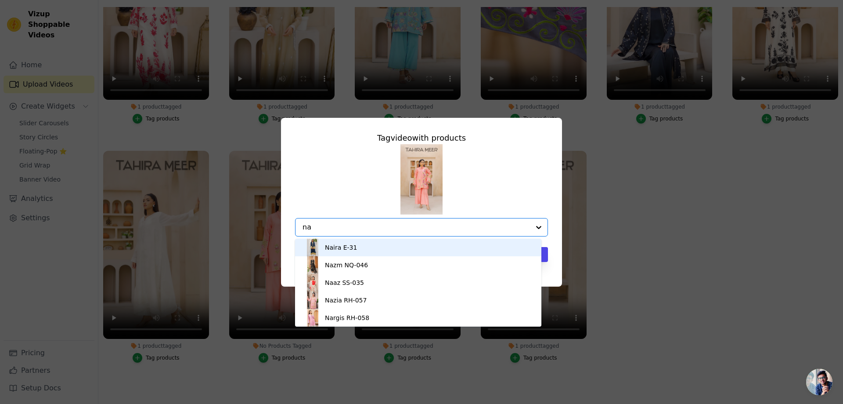
type input "naz"
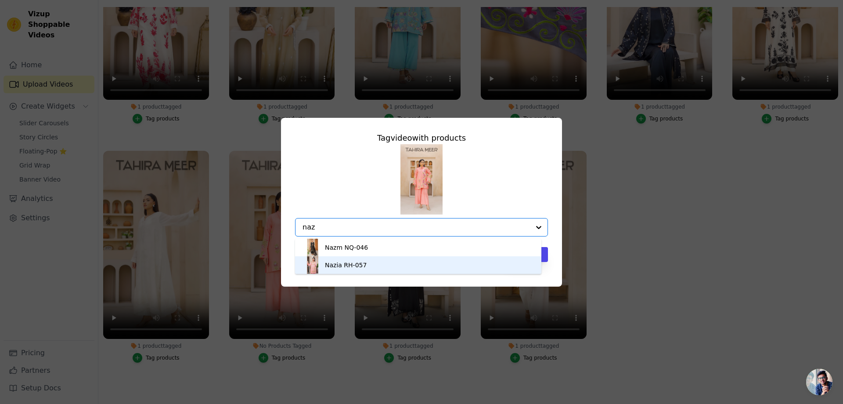
click at [345, 265] on div "Nazia RH-057" at bounding box center [346, 264] width 42 height 9
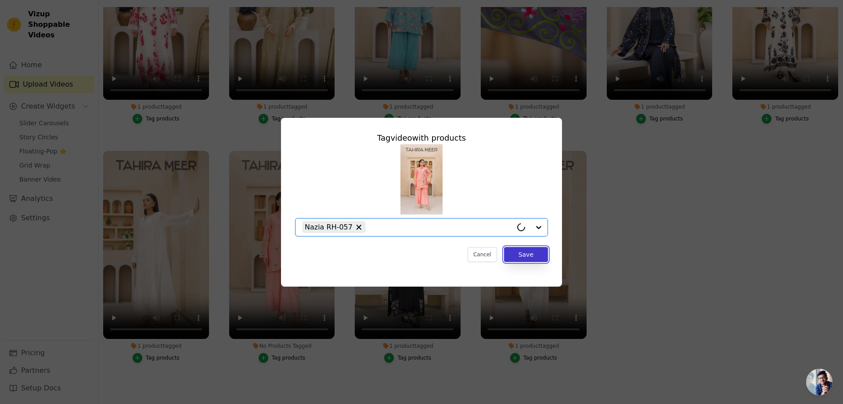
click at [534, 256] on button "Save" at bounding box center [526, 254] width 44 height 15
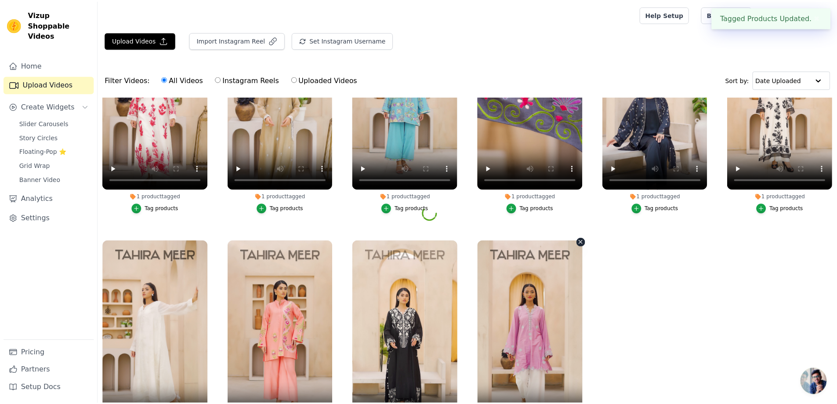
scroll to position [90, 0]
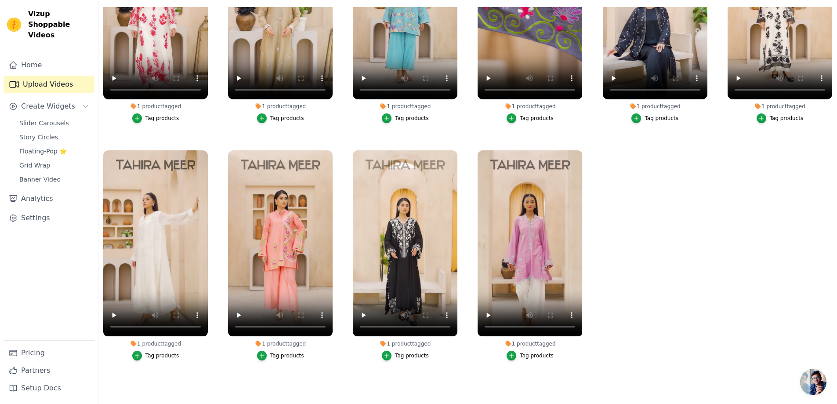
click at [279, 352] on div "Tag products" at bounding box center [287, 355] width 34 height 7
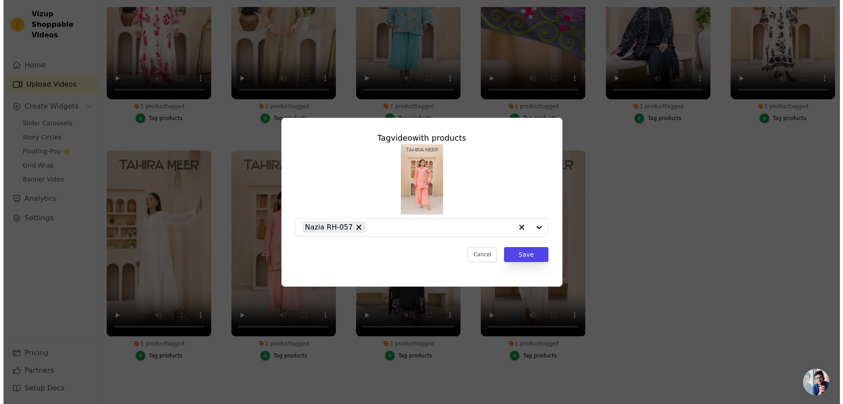
scroll to position [0, 0]
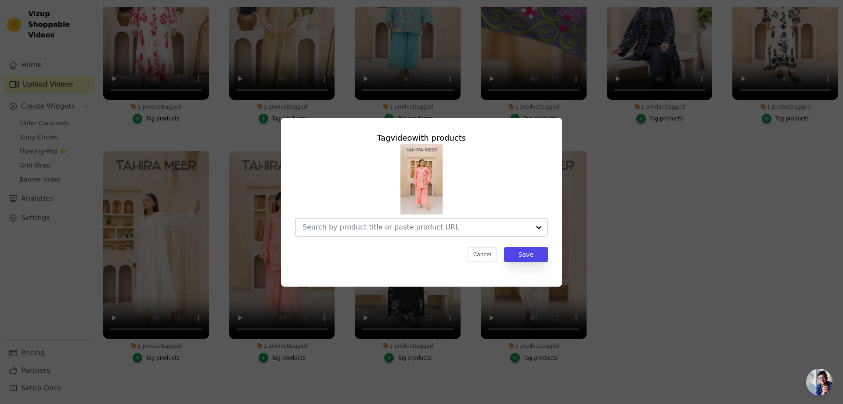
click at [345, 227] on input "1 product tagged Tag video with products Cancel Save Tag products" at bounding box center [416, 227] width 227 height 8
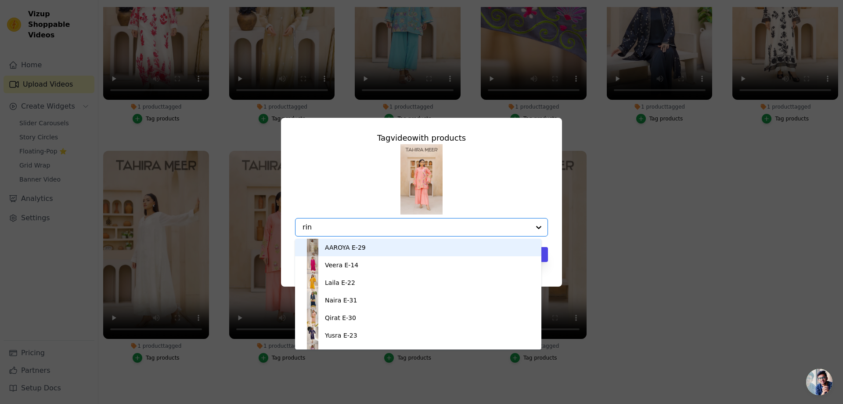
type input "rina"
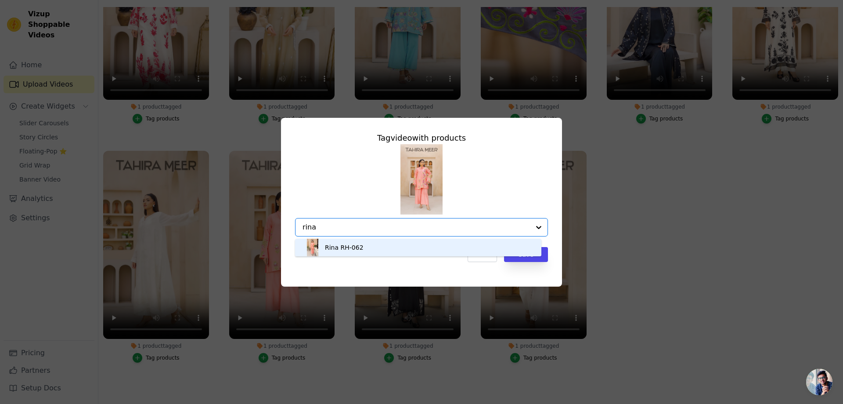
click at [340, 246] on div "Rina RH-062" at bounding box center [344, 247] width 39 height 9
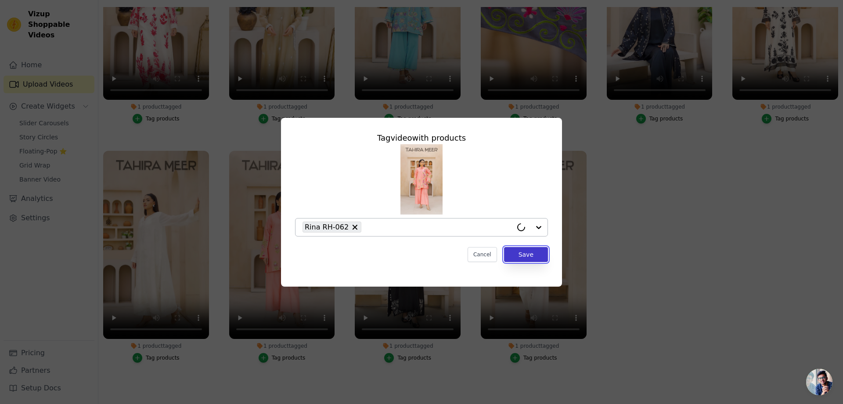
click at [530, 256] on button "Save" at bounding box center [526, 254] width 44 height 15
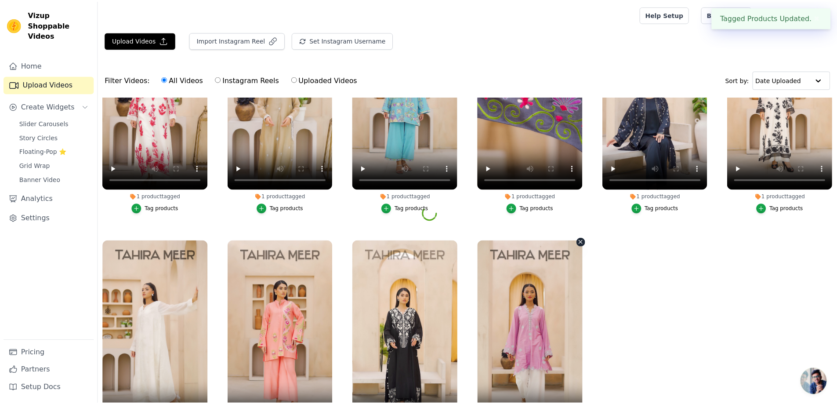
scroll to position [90, 0]
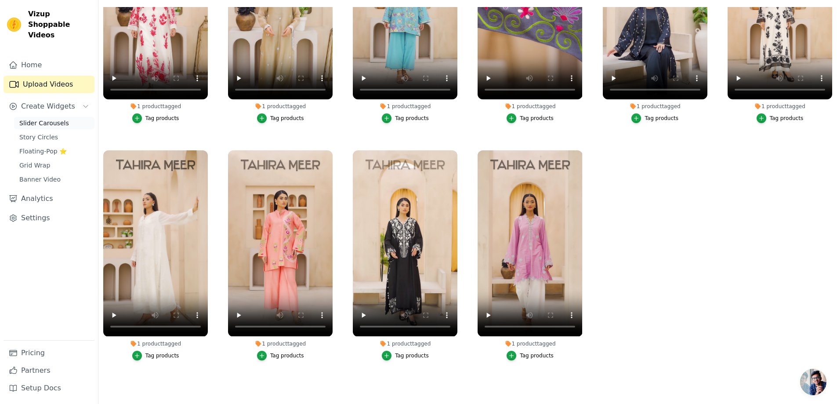
click at [59, 119] on span "Slider Carousels" at bounding box center [44, 123] width 50 height 9
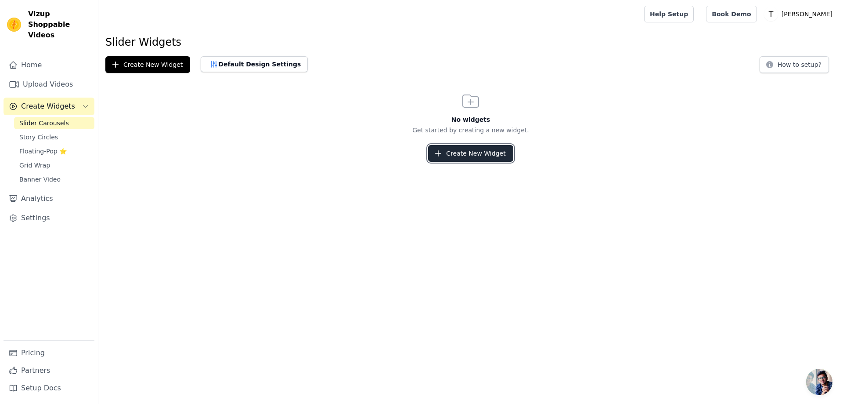
click at [470, 153] on button "Create New Widget" at bounding box center [470, 153] width 85 height 17
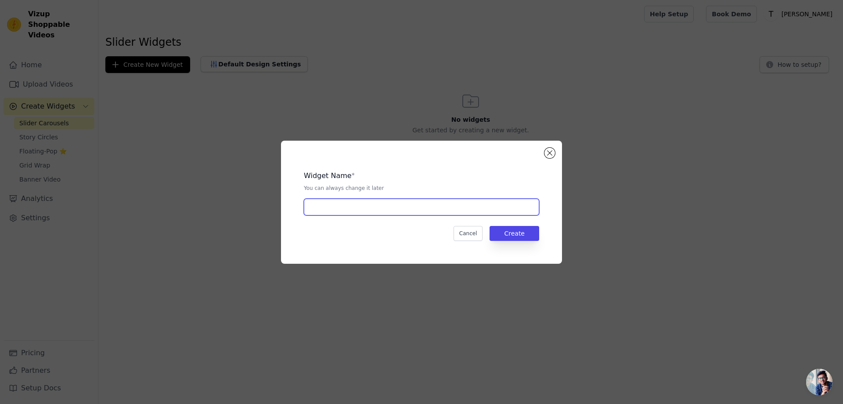
click at [355, 212] on input "text" at bounding box center [421, 206] width 235 height 17
type input "Video slider"
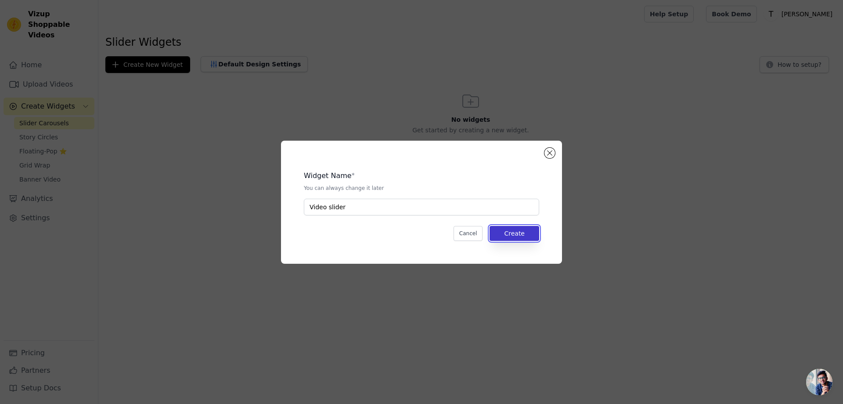
click at [526, 229] on button "Create" at bounding box center [515, 233] width 50 height 15
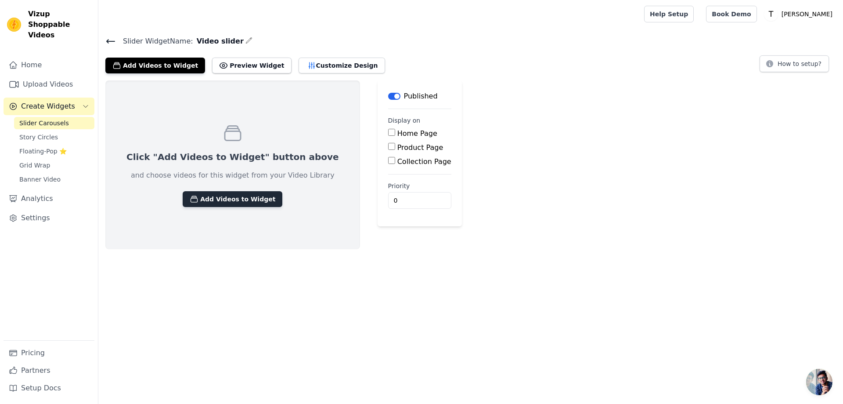
click at [210, 198] on button "Add Videos to Widget" at bounding box center [233, 199] width 100 height 16
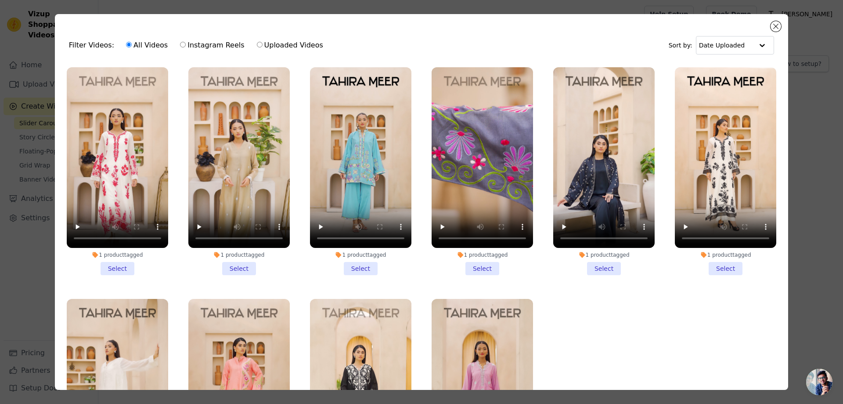
click at [122, 264] on li "1 product tagged Select" at bounding box center [117, 171] width 101 height 208
click at [0, 0] on input "1 product tagged Select" at bounding box center [0, 0] width 0 height 0
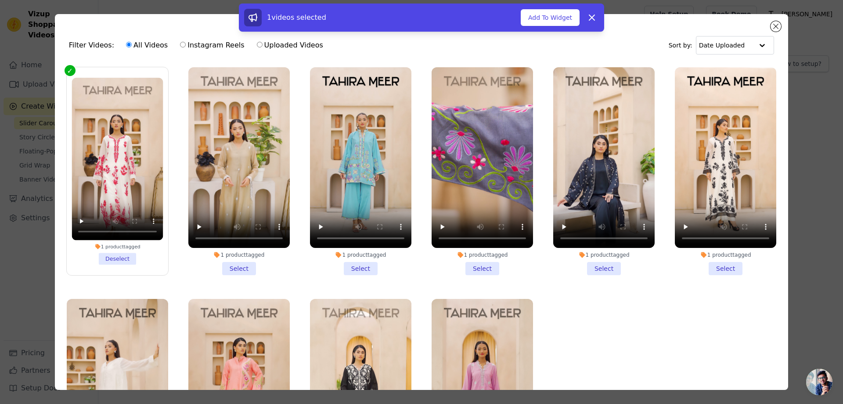
click at [243, 265] on li "1 product tagged Select" at bounding box center [238, 171] width 101 height 208
click at [0, 0] on input "1 product tagged Select" at bounding box center [0, 0] width 0 height 0
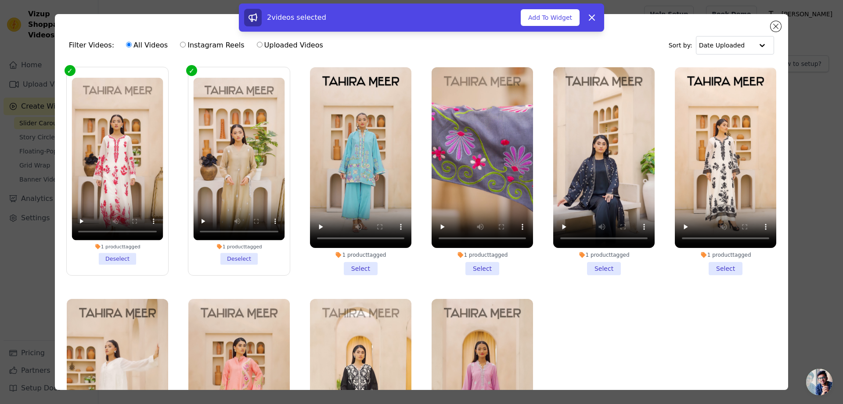
click at [350, 266] on li "1 product tagged Select" at bounding box center [360, 171] width 101 height 208
click at [0, 0] on input "1 product tagged Select" at bounding box center [0, 0] width 0 height 0
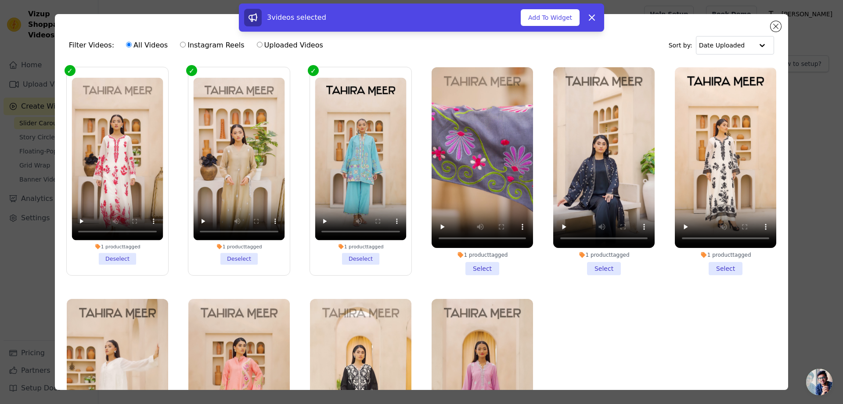
click at [480, 263] on li "1 product tagged Select" at bounding box center [482, 171] width 101 height 208
click at [0, 0] on input "1 product tagged Select" at bounding box center [0, 0] width 0 height 0
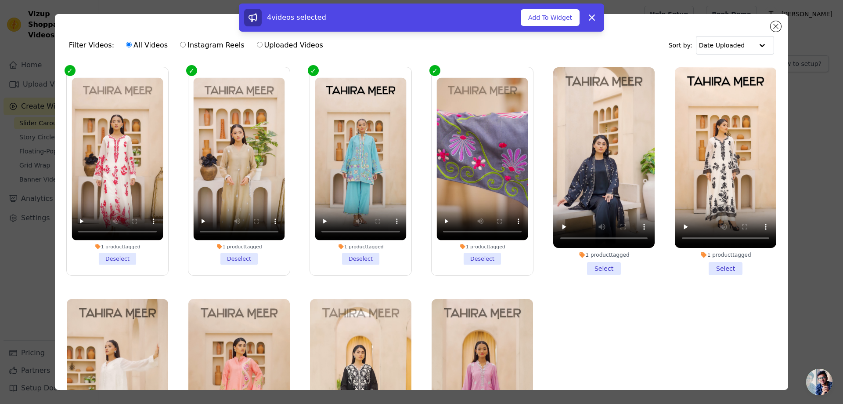
click at [599, 263] on li "1 product tagged Select" at bounding box center [603, 171] width 101 height 208
click at [0, 0] on input "1 product tagged Select" at bounding box center [0, 0] width 0 height 0
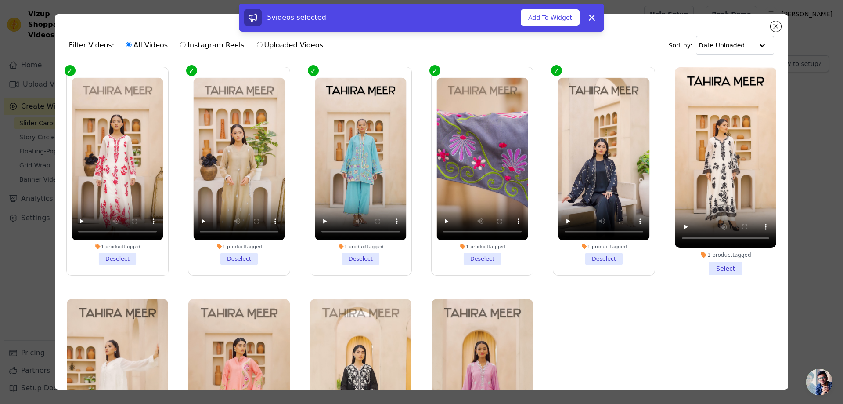
click at [717, 267] on li "1 product tagged Select" at bounding box center [725, 171] width 101 height 208
click at [0, 0] on input "1 product tagged Select" at bounding box center [0, 0] width 0 height 0
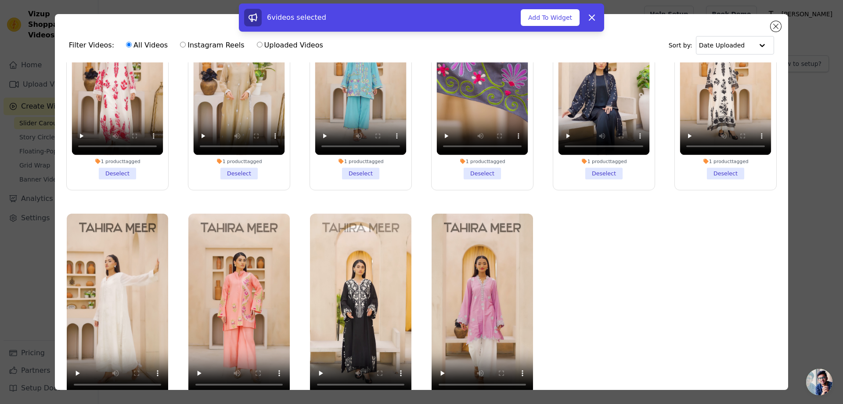
scroll to position [76, 0]
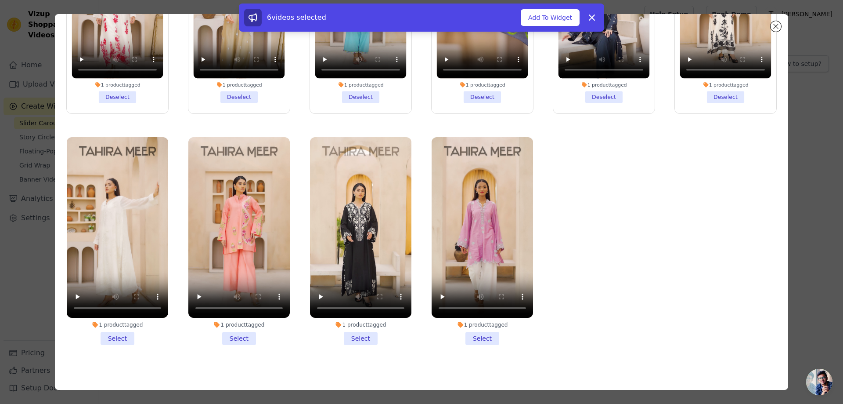
click at [112, 327] on li "1 product tagged Select" at bounding box center [117, 241] width 101 height 208
click at [0, 0] on input "1 product tagged Select" at bounding box center [0, 0] width 0 height 0
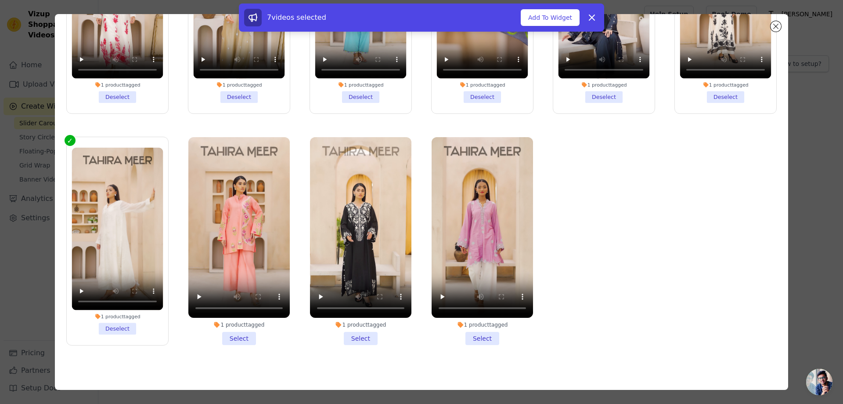
click at [239, 328] on li "1 product tagged Select" at bounding box center [238, 241] width 101 height 208
click at [0, 0] on input "1 product tagged Select" at bounding box center [0, 0] width 0 height 0
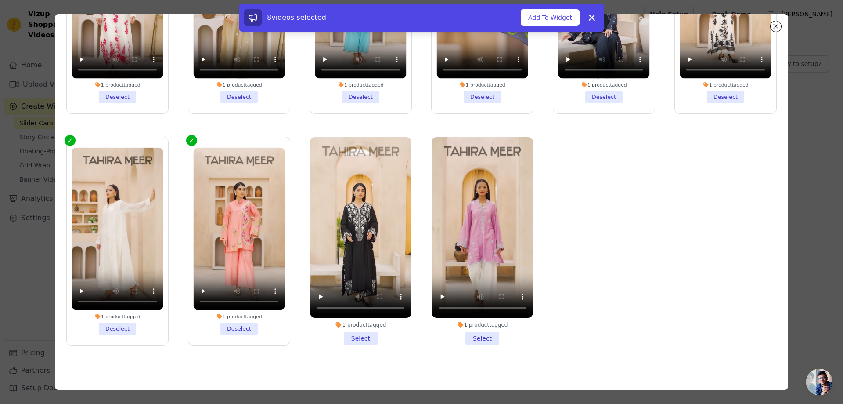
click at [345, 327] on li "1 product tagged Select" at bounding box center [360, 241] width 101 height 208
click at [0, 0] on input "1 product tagged Select" at bounding box center [0, 0] width 0 height 0
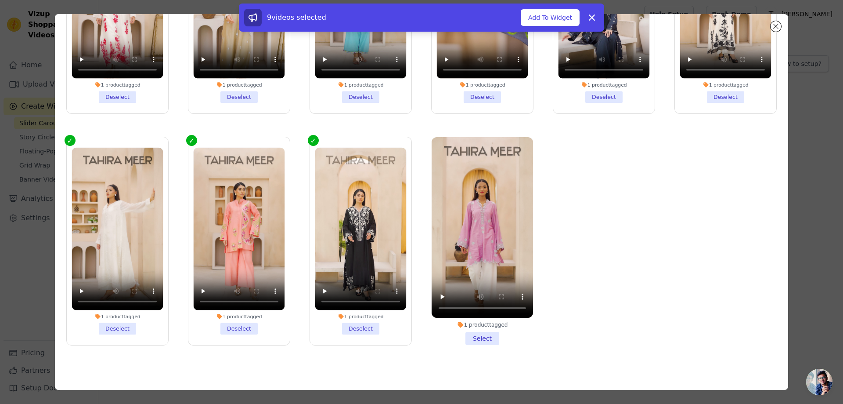
click at [474, 333] on li "1 product tagged Select" at bounding box center [482, 241] width 101 height 208
click at [0, 0] on input "1 product tagged Select" at bounding box center [0, 0] width 0 height 0
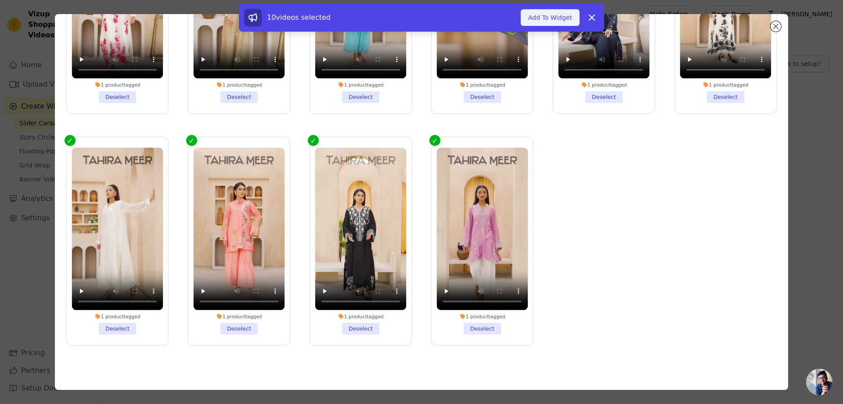
click at [548, 18] on button "Add To Widget" at bounding box center [550, 17] width 59 height 17
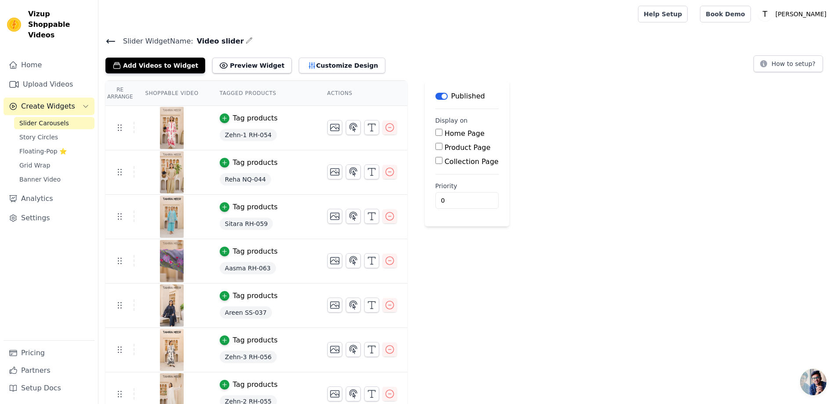
click at [435, 133] on input "Home Page" at bounding box center [438, 132] width 7 height 7
checkbox input "true"
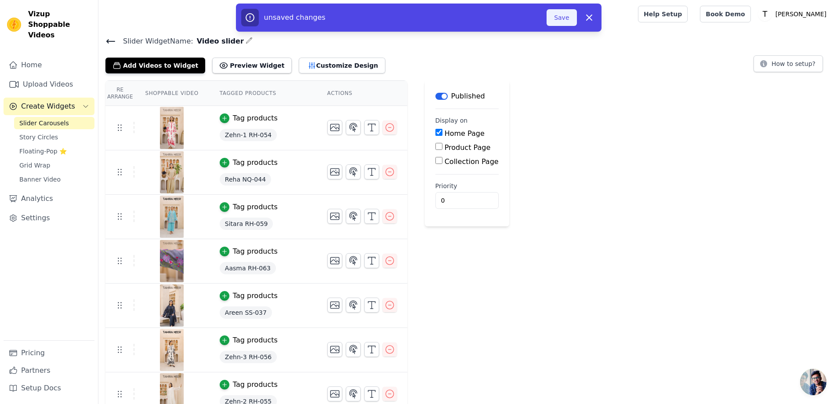
click at [560, 22] on button "Save" at bounding box center [561, 17] width 30 height 17
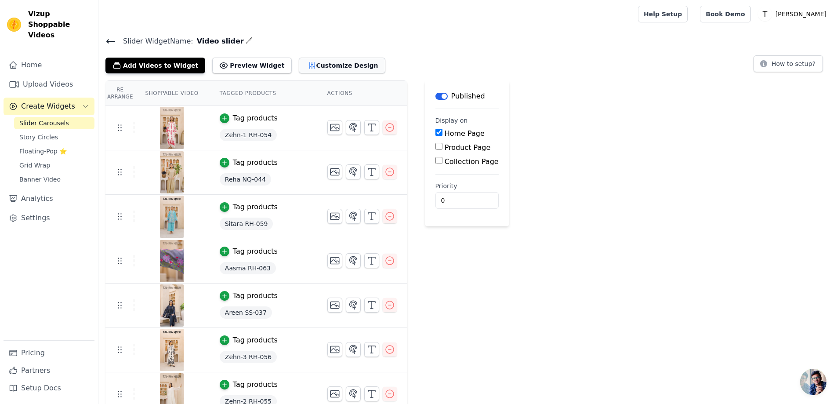
click at [304, 65] on button "Customize Design" at bounding box center [342, 66] width 87 height 16
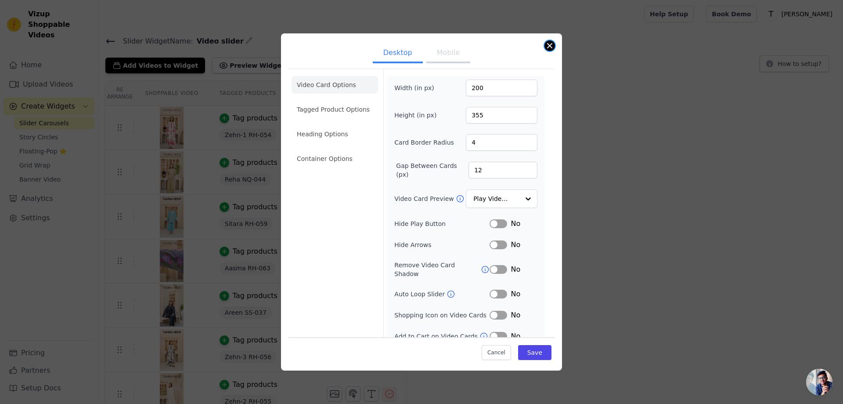
click at [551, 47] on button "Close modal" at bounding box center [550, 45] width 11 height 11
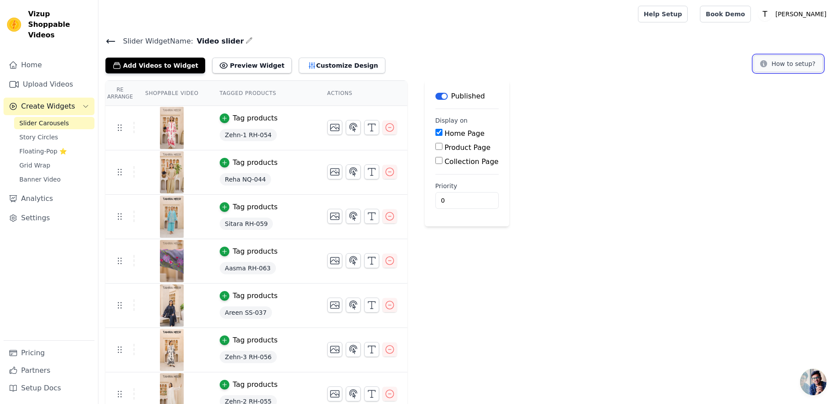
click at [779, 65] on button "How to setup?" at bounding box center [787, 63] width 69 height 17
click at [318, 67] on button "Customize Design" at bounding box center [342, 66] width 87 height 16
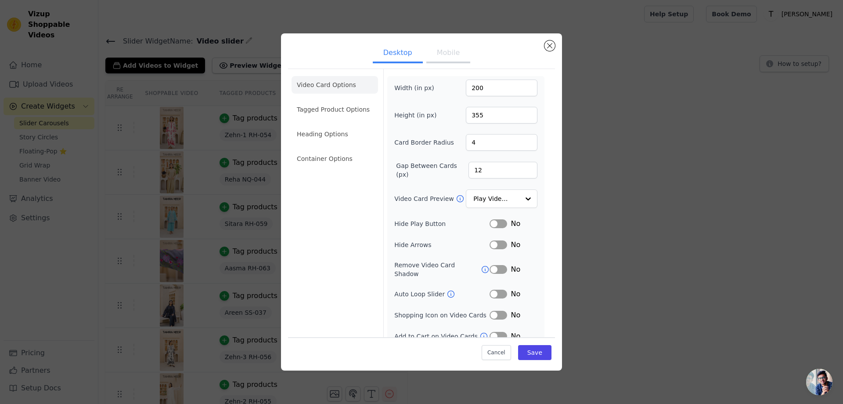
scroll to position [4, 0]
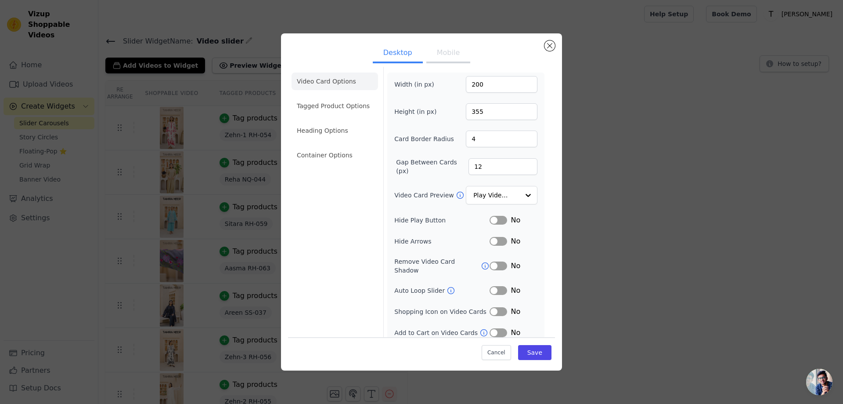
click at [496, 286] on button "Label" at bounding box center [499, 290] width 18 height 9
click at [495, 307] on button "Label" at bounding box center [499, 311] width 18 height 9
click at [492, 328] on button "Label" at bounding box center [499, 332] width 18 height 9
click at [521, 195] on div at bounding box center [528, 196] width 18 height 18
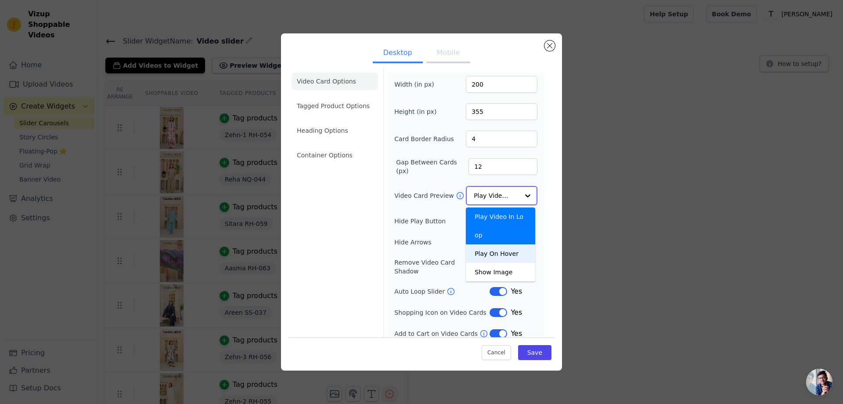
click at [499, 244] on div "Play On Hover" at bounding box center [500, 253] width 69 height 18
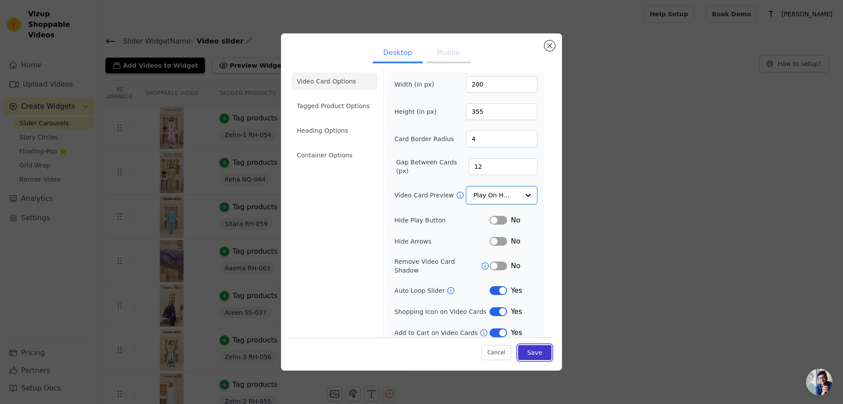
click at [531, 350] on button "Save" at bounding box center [534, 352] width 33 height 15
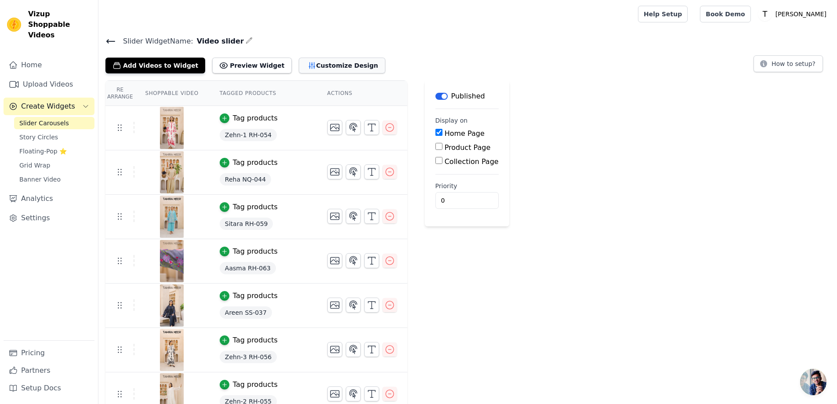
click at [314, 71] on button "Customize Design" at bounding box center [342, 66] width 87 height 16
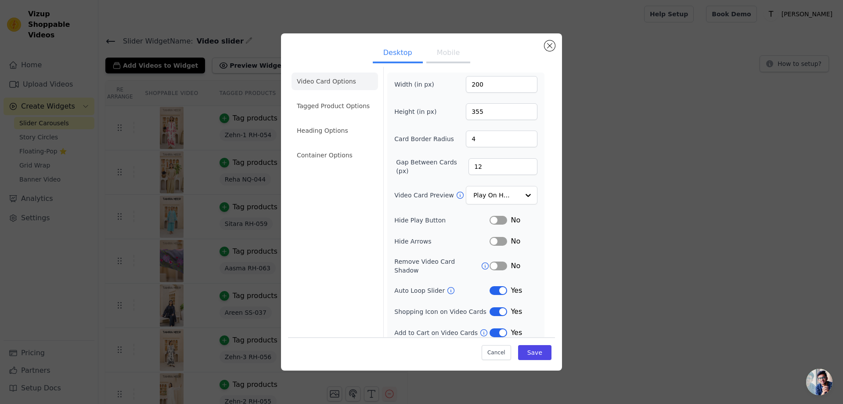
click at [500, 328] on button "Label" at bounding box center [499, 332] width 18 height 9
click at [527, 350] on button "Save" at bounding box center [534, 352] width 33 height 15
